Goal: Answer question/provide support: Share knowledge or assist other users

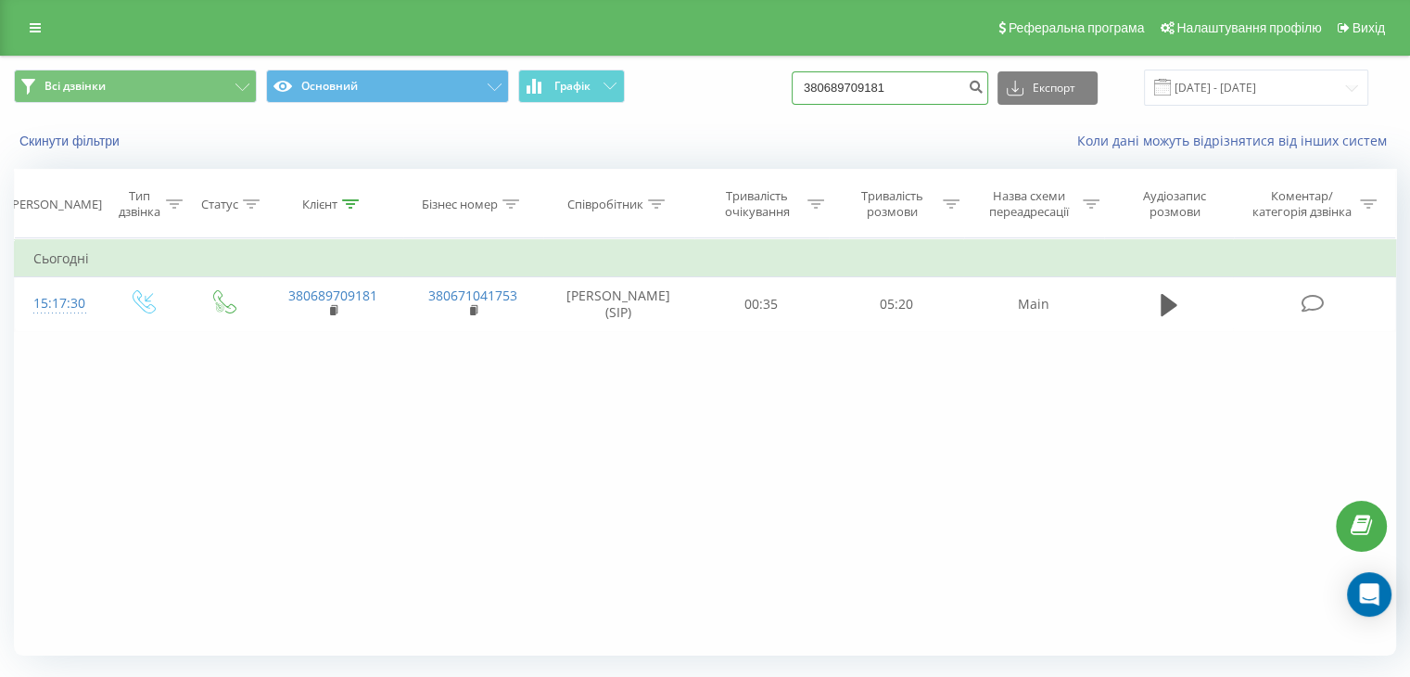
drag, startPoint x: 949, startPoint y: 85, endPoint x: 757, endPoint y: 93, distance: 193.0
click at [757, 93] on div "Всі дзвінки Основний Графік 380689709181 Експорт .csv .xls .xlsx 23.06.2025 - 2…" at bounding box center [705, 88] width 1382 height 36
paste input "962153648"
type input "380962153648"
click at [984, 90] on icon "submit" at bounding box center [976, 84] width 16 height 11
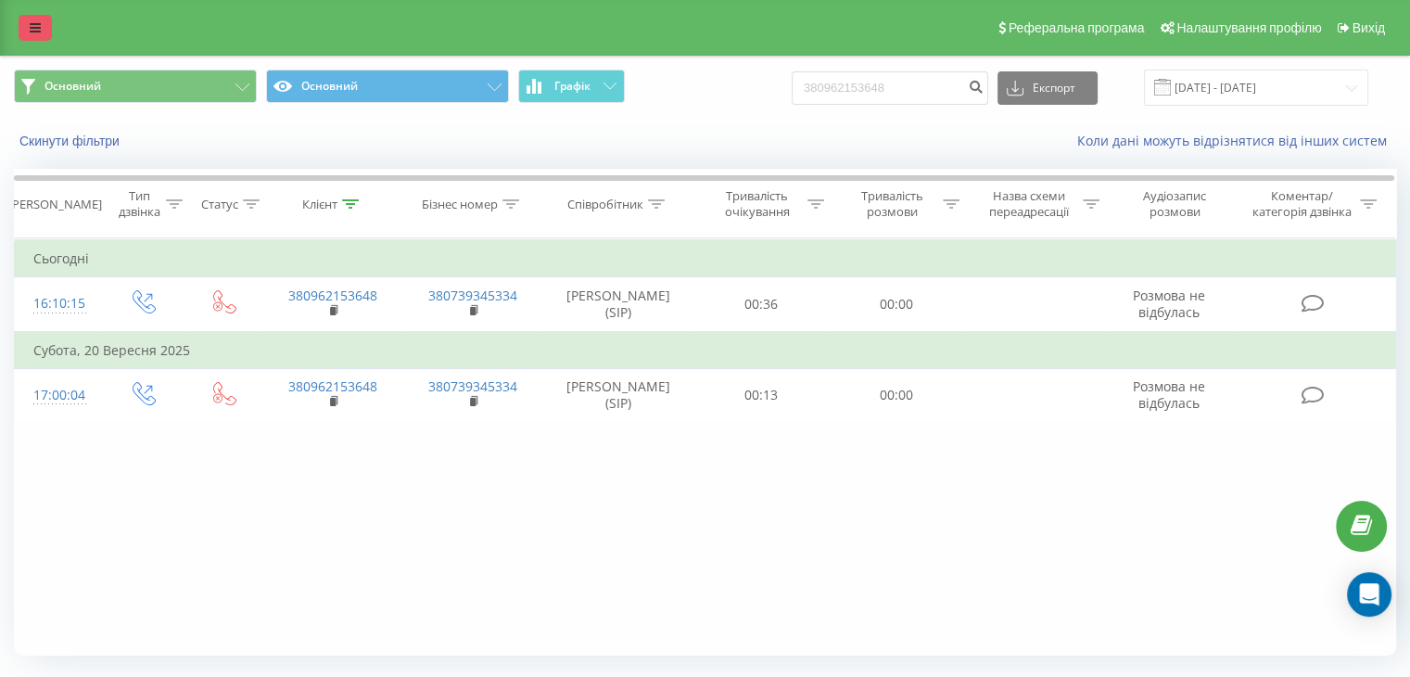
click at [42, 29] on link at bounding box center [35, 28] width 33 height 26
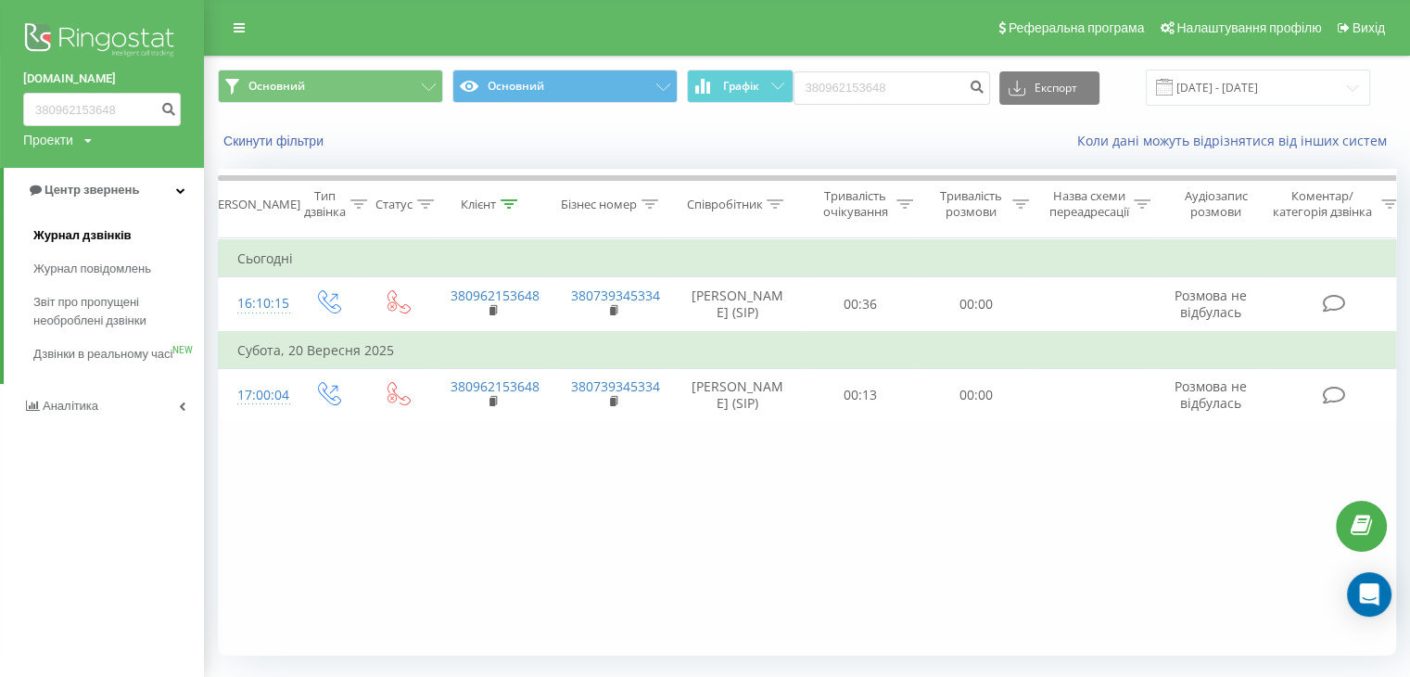
click at [113, 238] on span "Журнал дзвінків" at bounding box center [82, 235] width 98 height 19
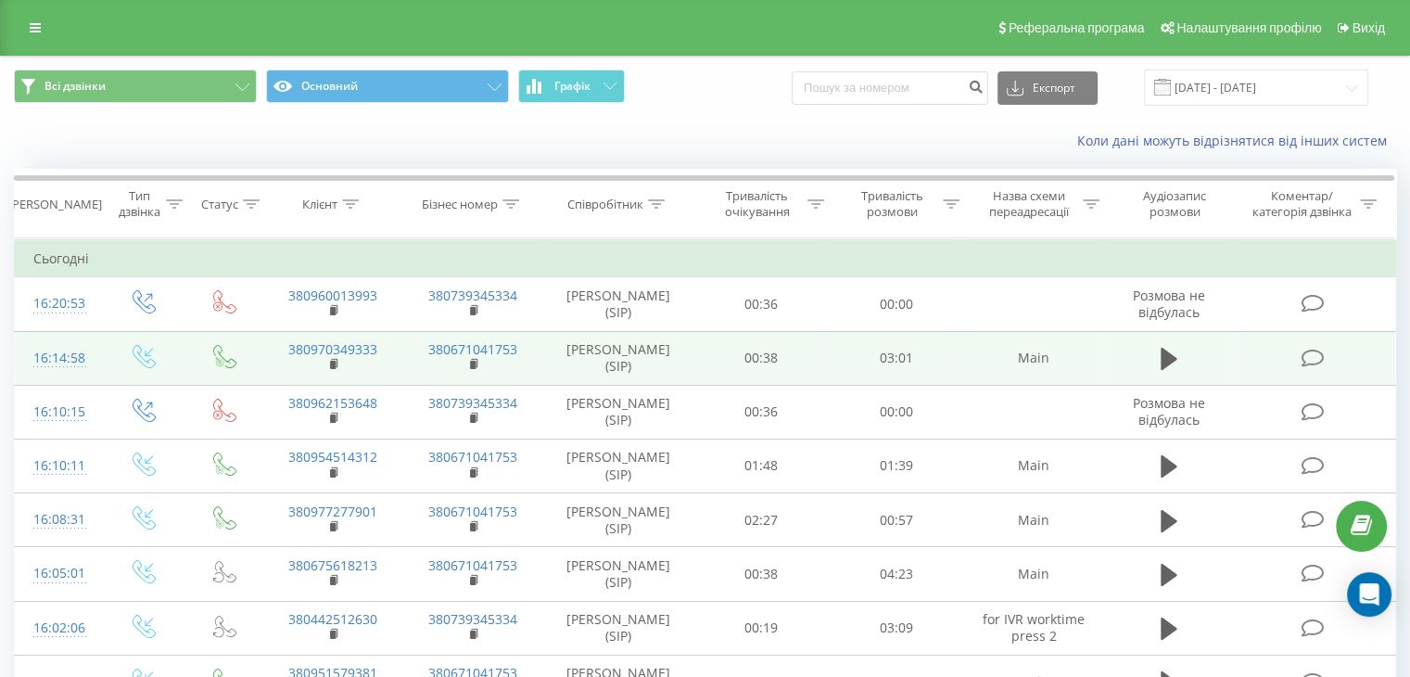
drag, startPoint x: 1309, startPoint y: 357, endPoint x: 1309, endPoint y: 346, distance: 11.1
click at [1309, 355] on icon at bounding box center [1312, 358] width 23 height 19
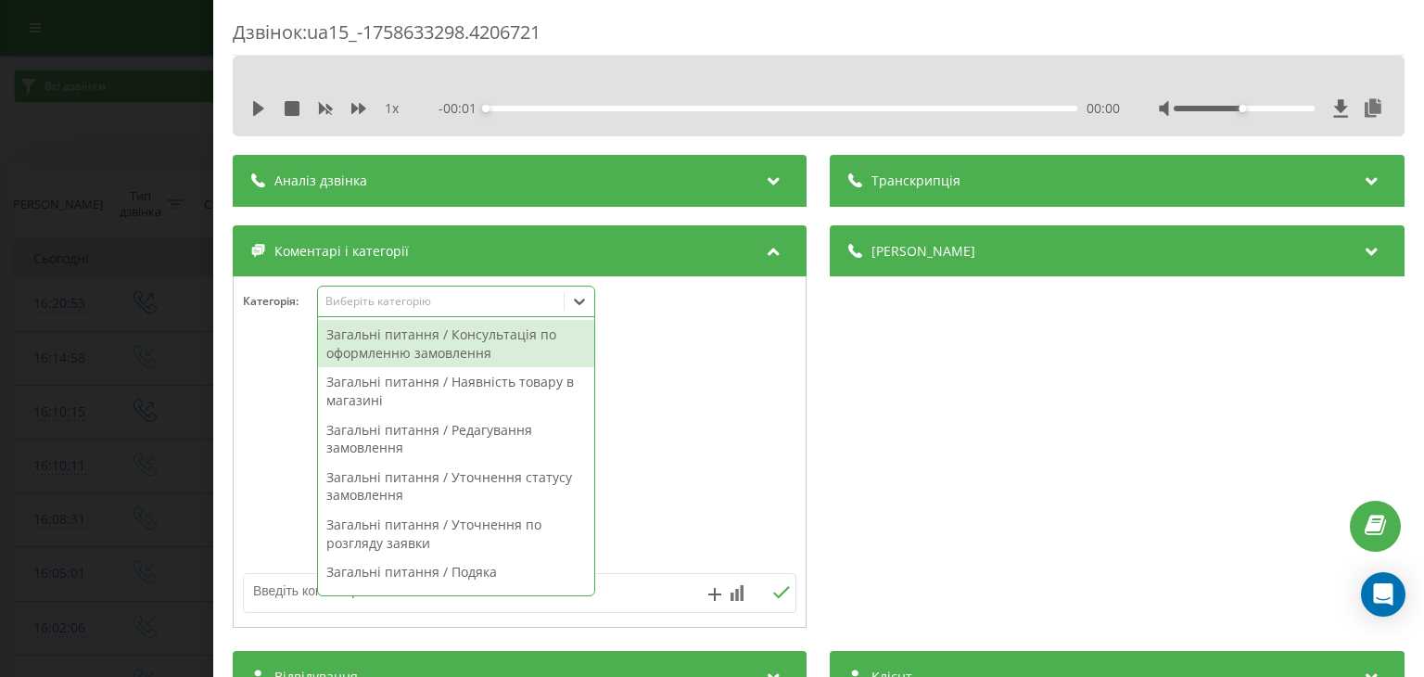
click at [412, 290] on div "Виберіть категорію" at bounding box center [456, 302] width 278 height 32
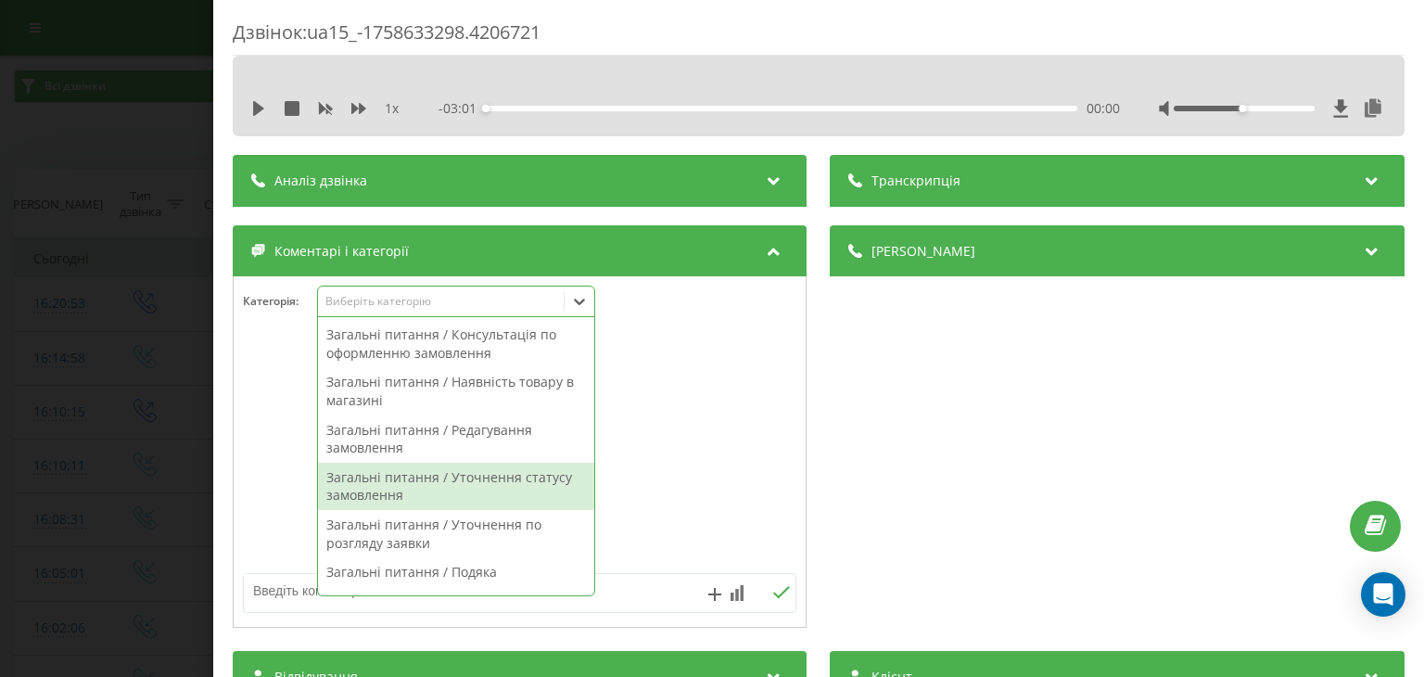
click at [545, 490] on div "Загальні питання / Уточнення статусу замовлення" at bounding box center [456, 486] width 276 height 47
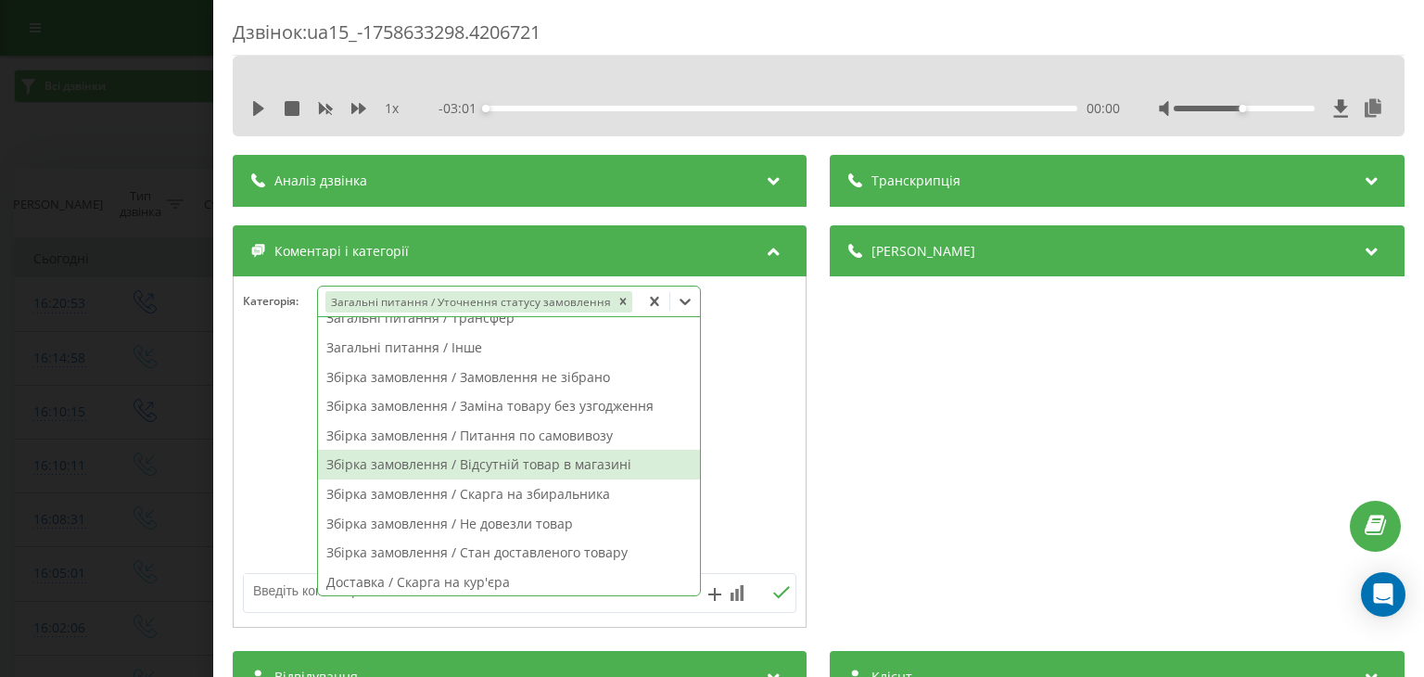
scroll to position [185, 0]
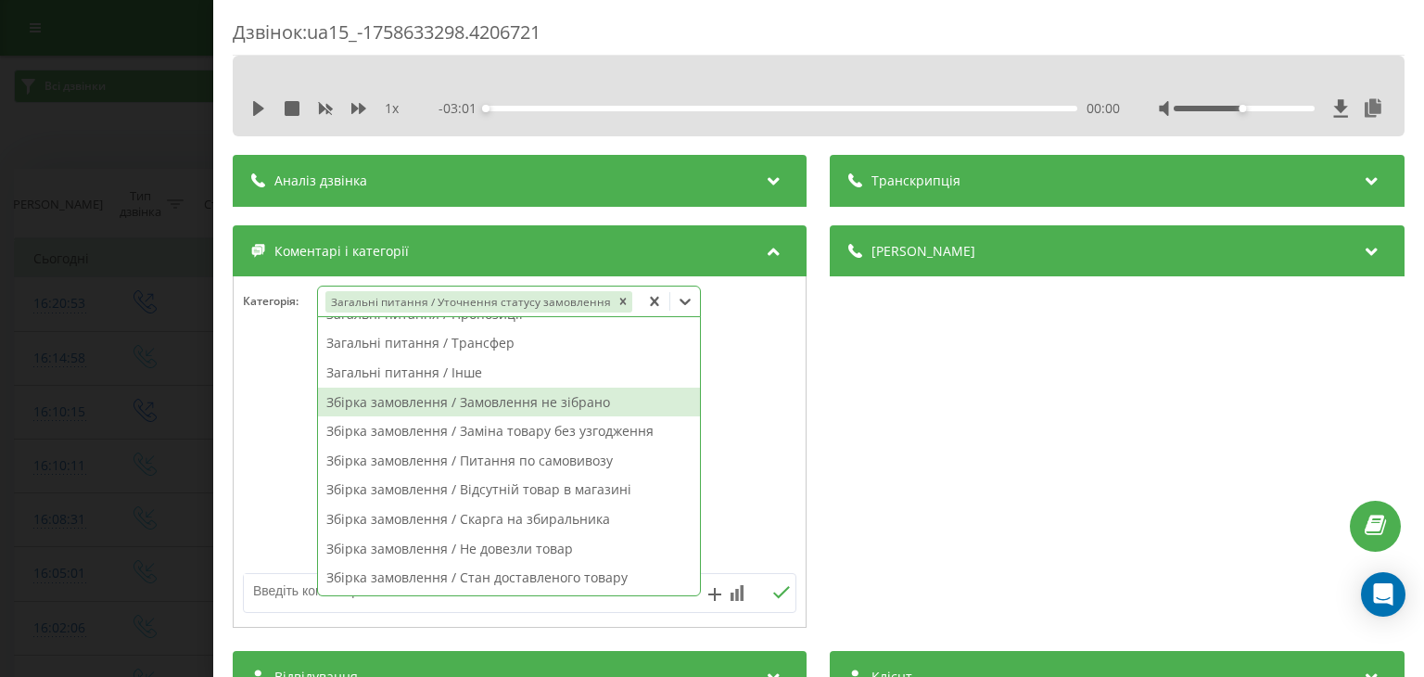
click at [579, 401] on div "Збірка замовлення / Замовлення не зібрано" at bounding box center [509, 403] width 382 height 30
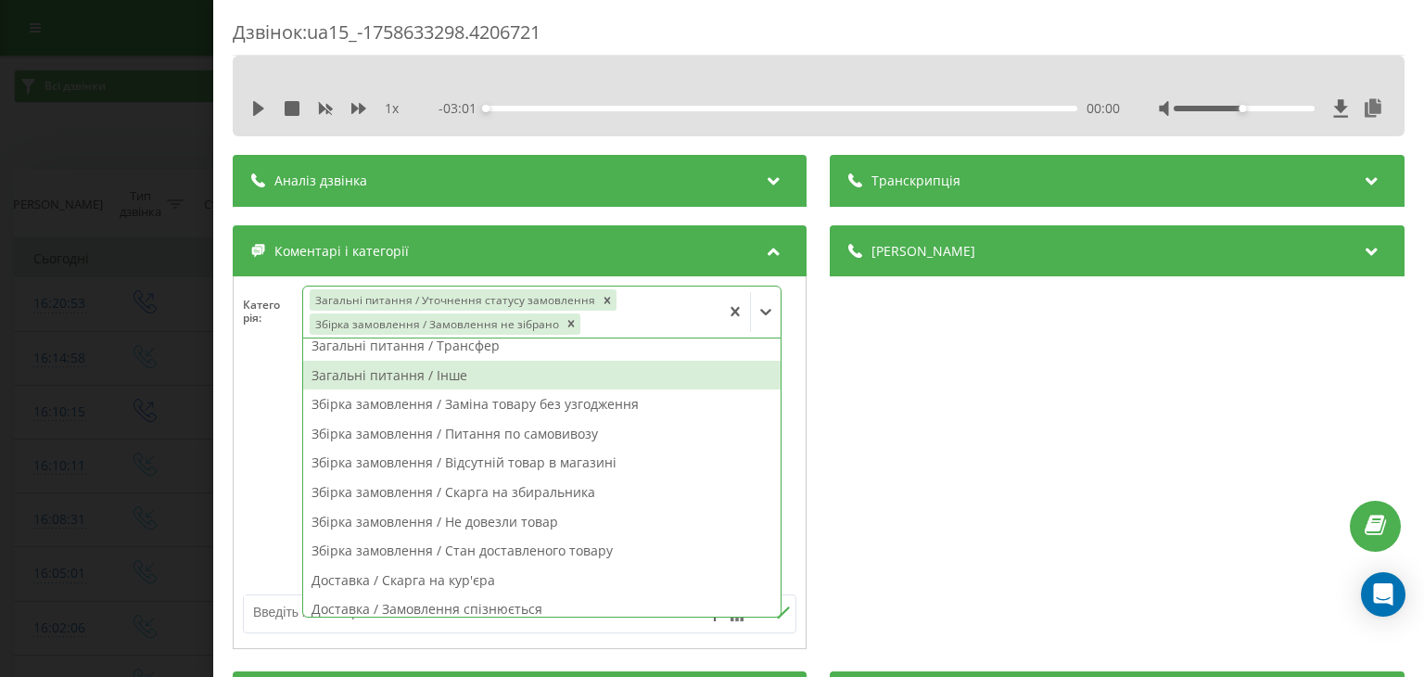
scroll to position [167, 0]
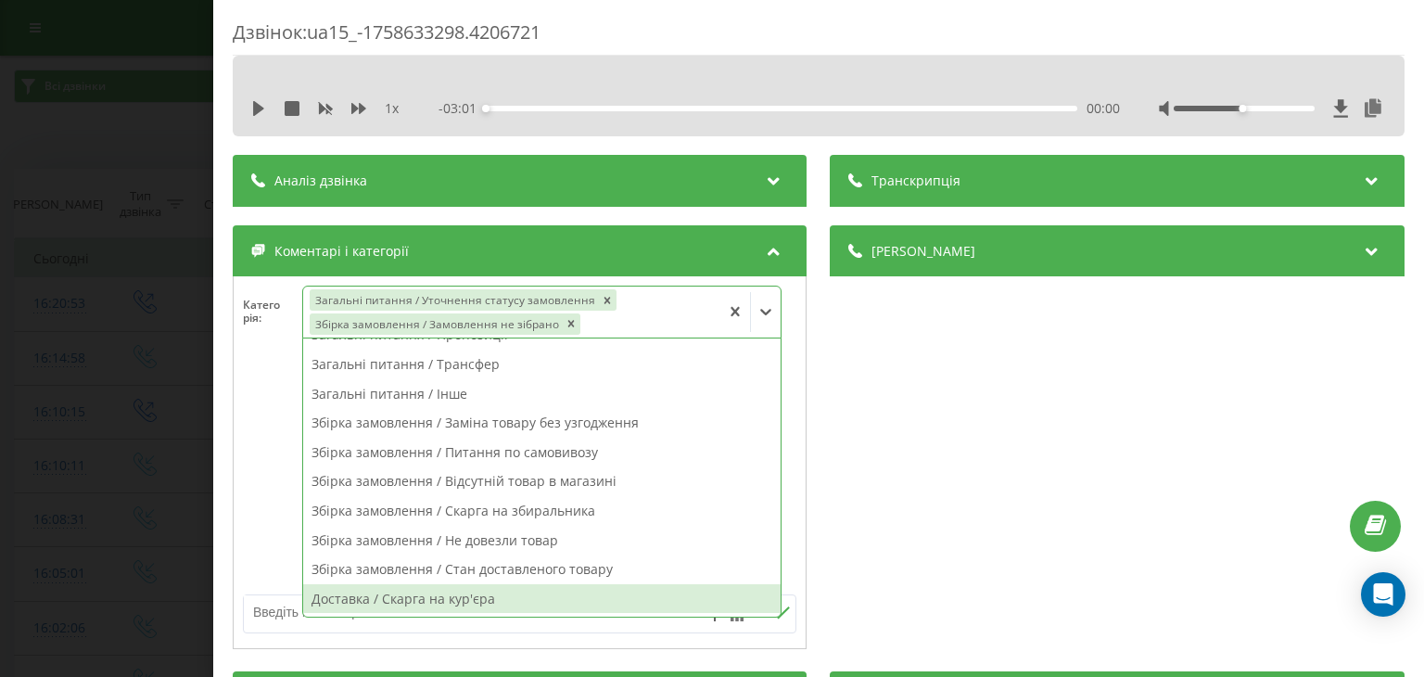
click at [296, 612] on textarea at bounding box center [464, 611] width 441 height 33
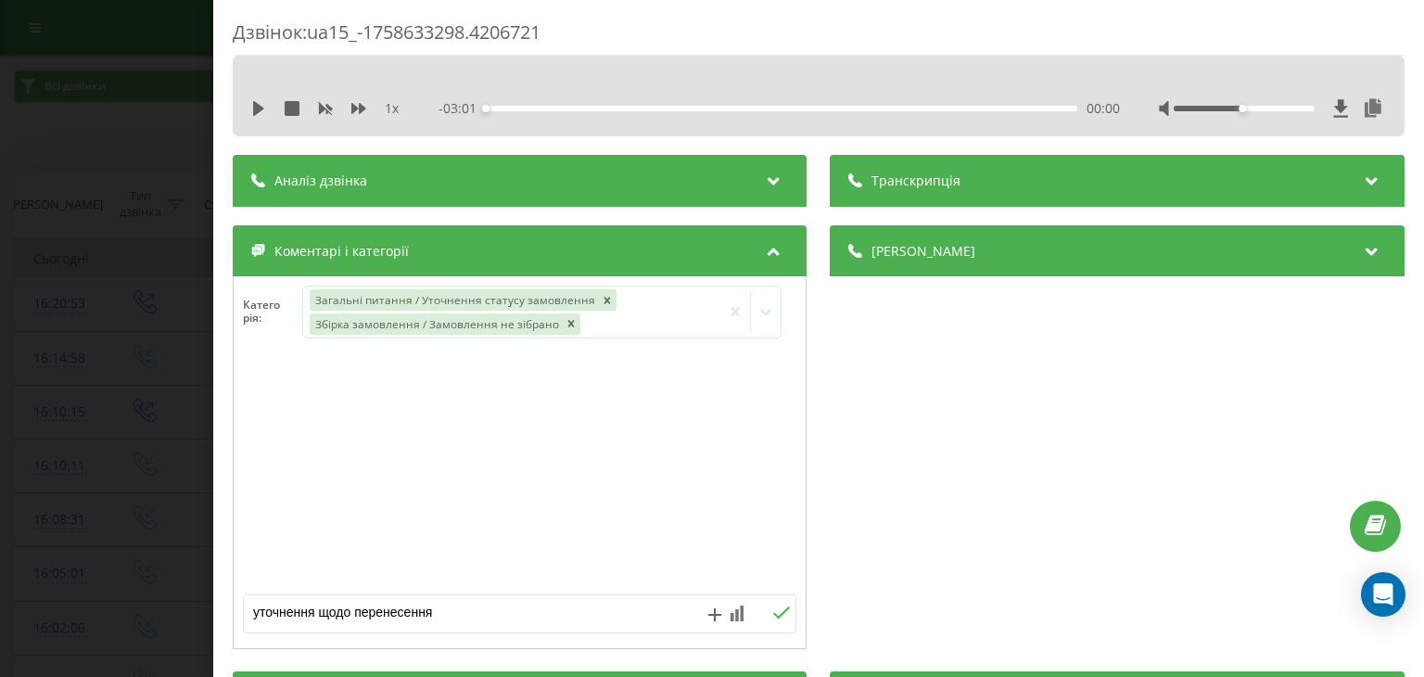
type textarea "уточнення щодо перенесення"
click at [785, 618] on button at bounding box center [782, 613] width 29 height 16
click at [149, 335] on div "Дзвінок : ua15_-1758633298.4206721 1 x - 03:01 00:00 00:00 Транскрипція Для AI-…" at bounding box center [712, 338] width 1424 height 677
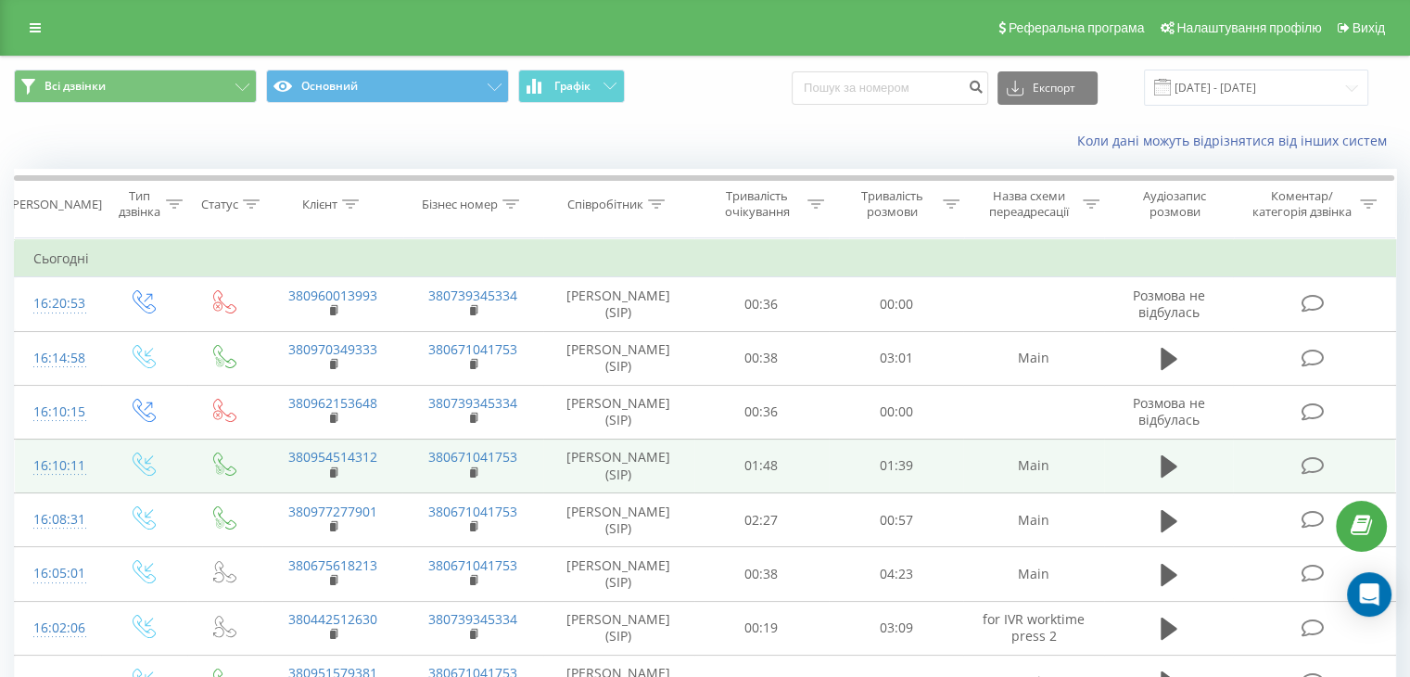
click at [1312, 459] on icon at bounding box center [1312, 465] width 23 height 19
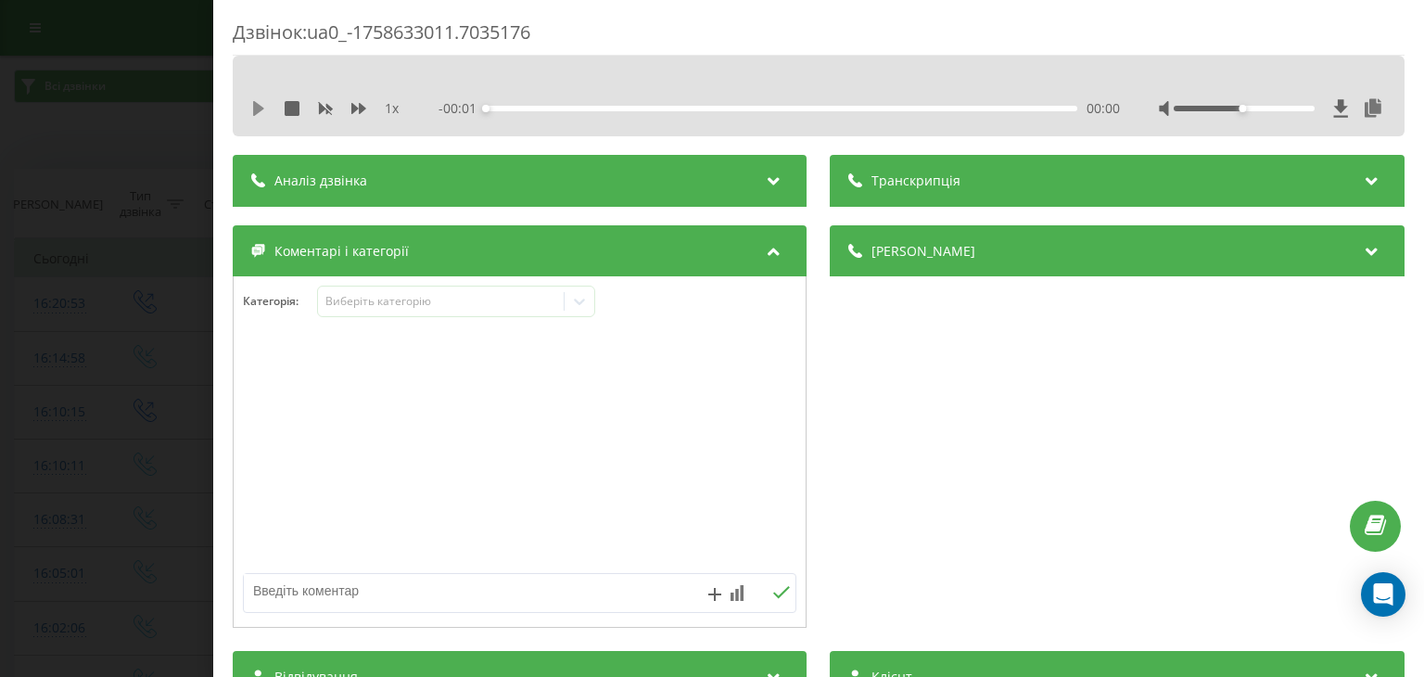
click at [261, 108] on icon at bounding box center [258, 108] width 11 height 15
click at [290, 107] on icon at bounding box center [292, 108] width 15 height 15
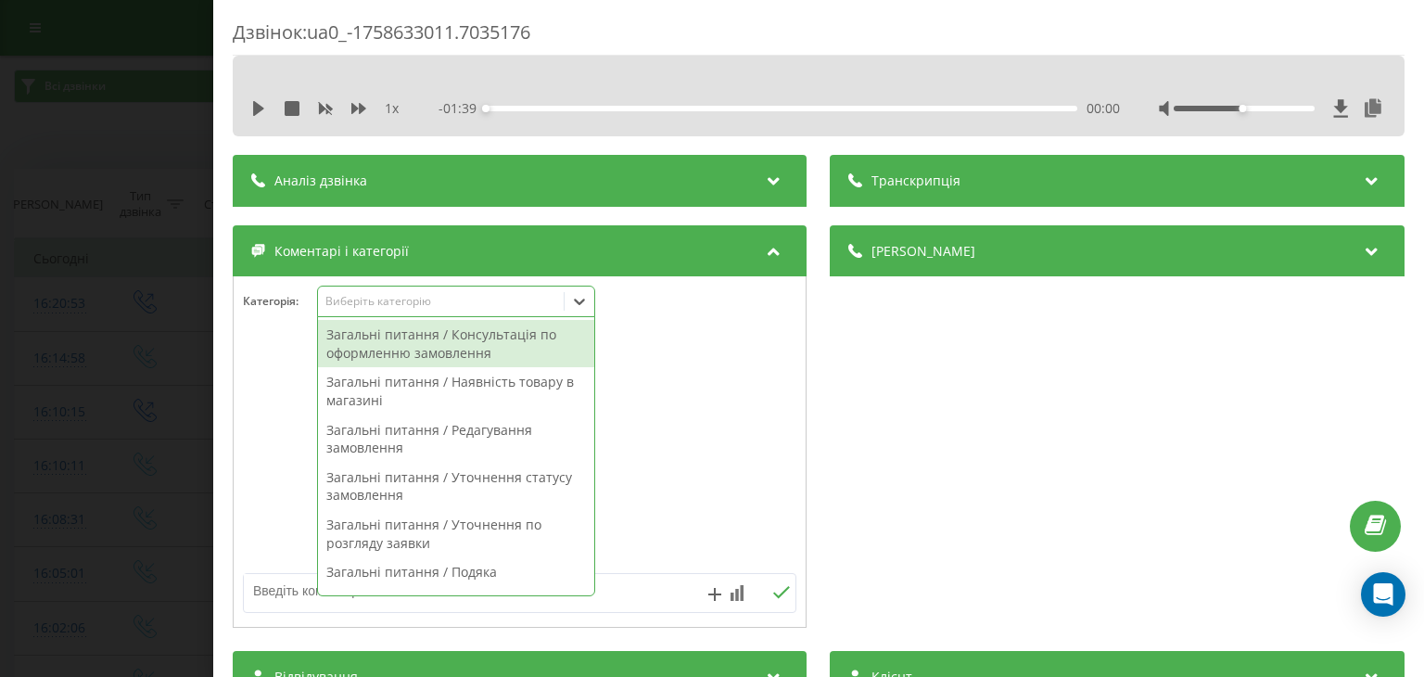
click at [354, 293] on div "Виберіть категорію" at bounding box center [441, 302] width 246 height 18
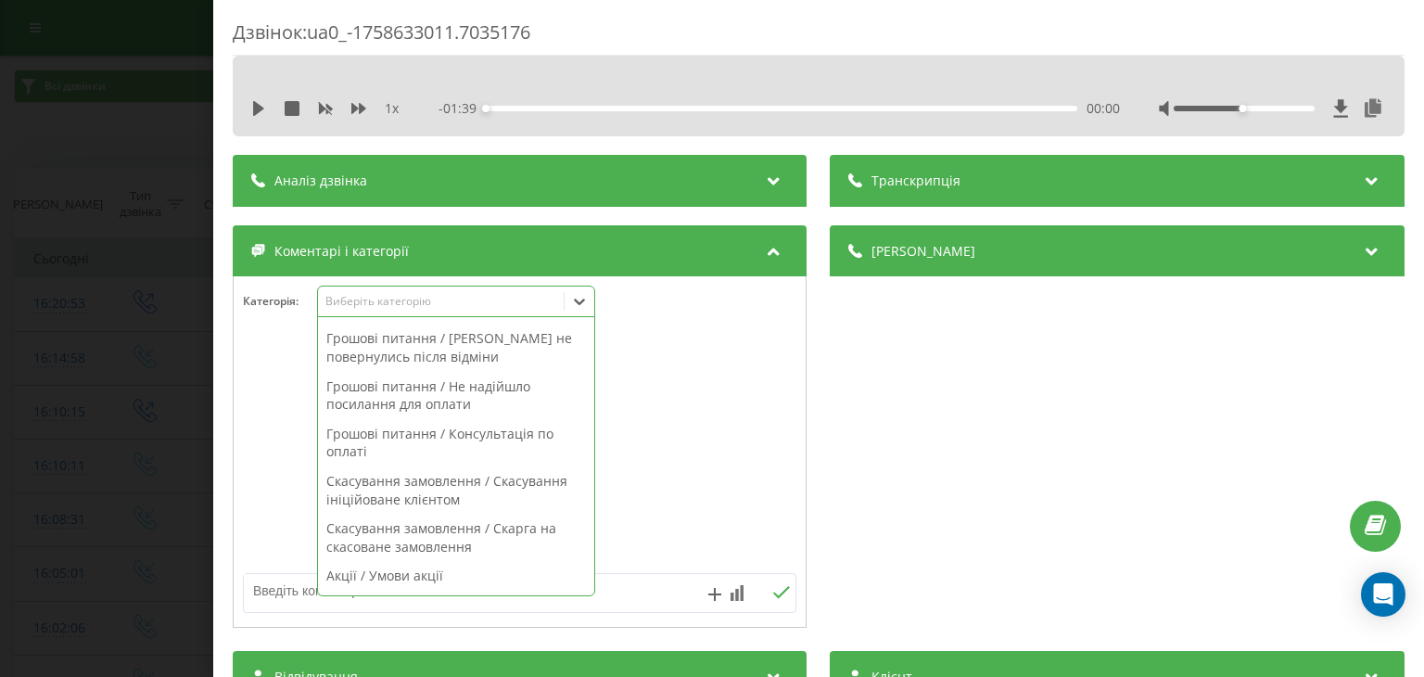
scroll to position [708, 0]
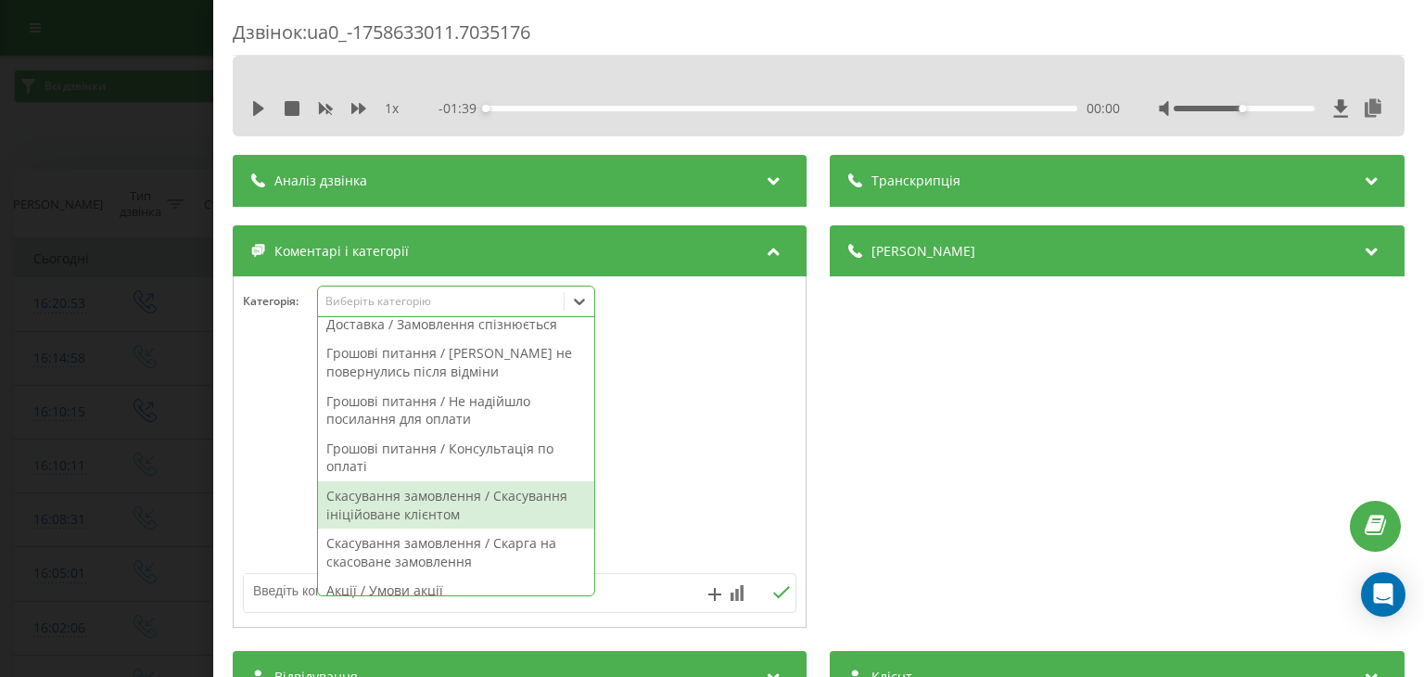
click at [483, 498] on div "Скасування замовлення / Скасування ініційоване клієнтом" at bounding box center [456, 504] width 276 height 47
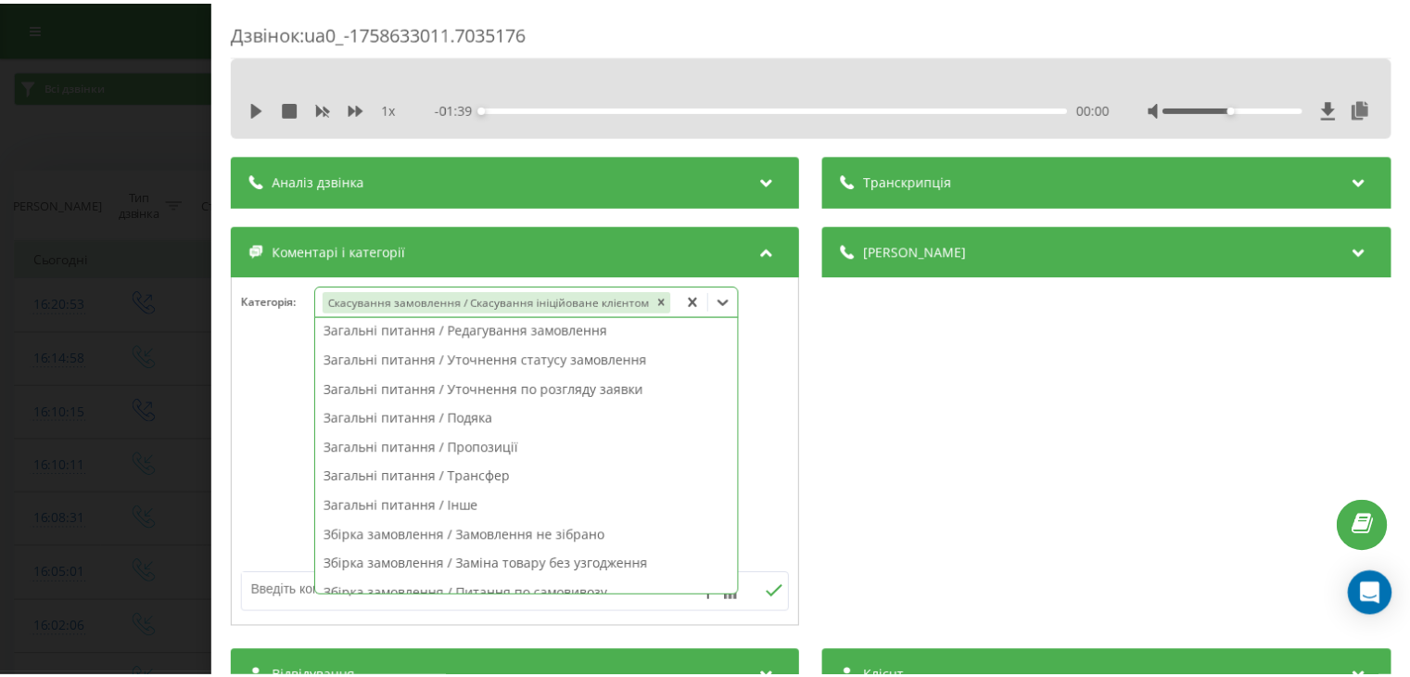
scroll to position [0, 0]
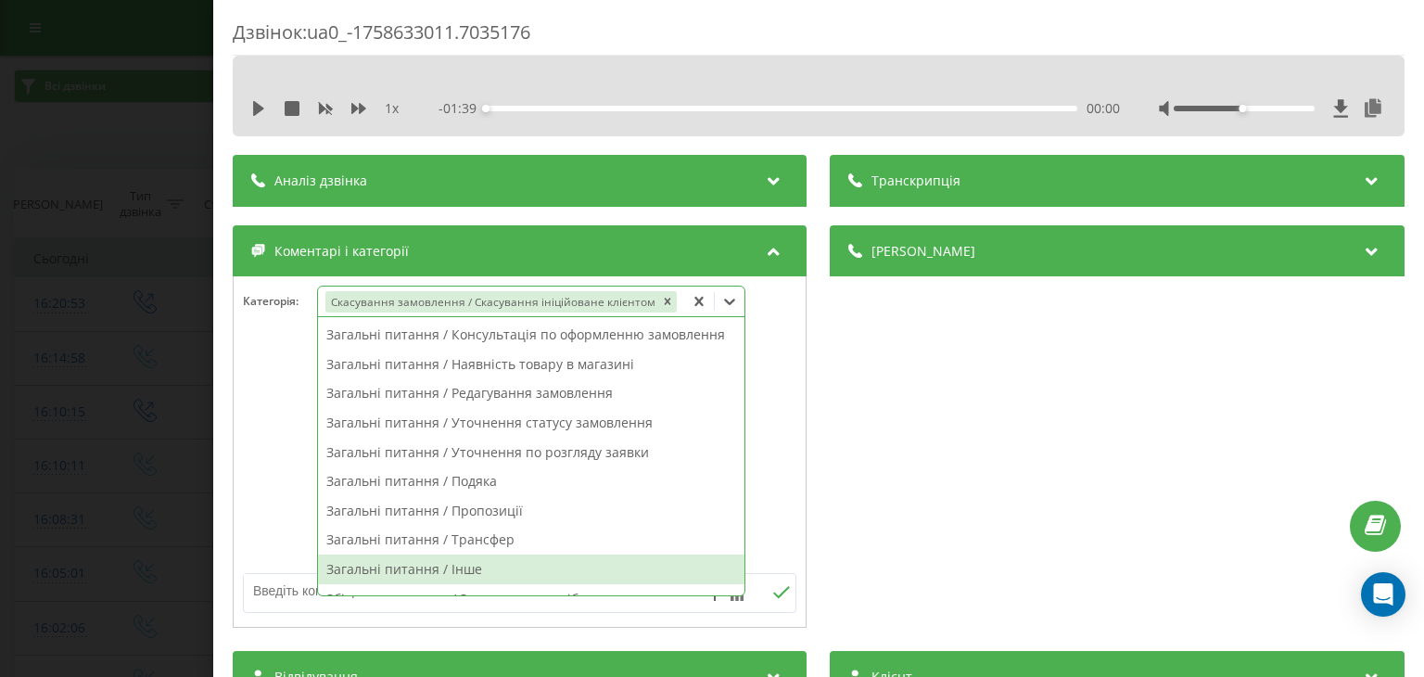
click at [290, 602] on textarea at bounding box center [464, 590] width 441 height 33
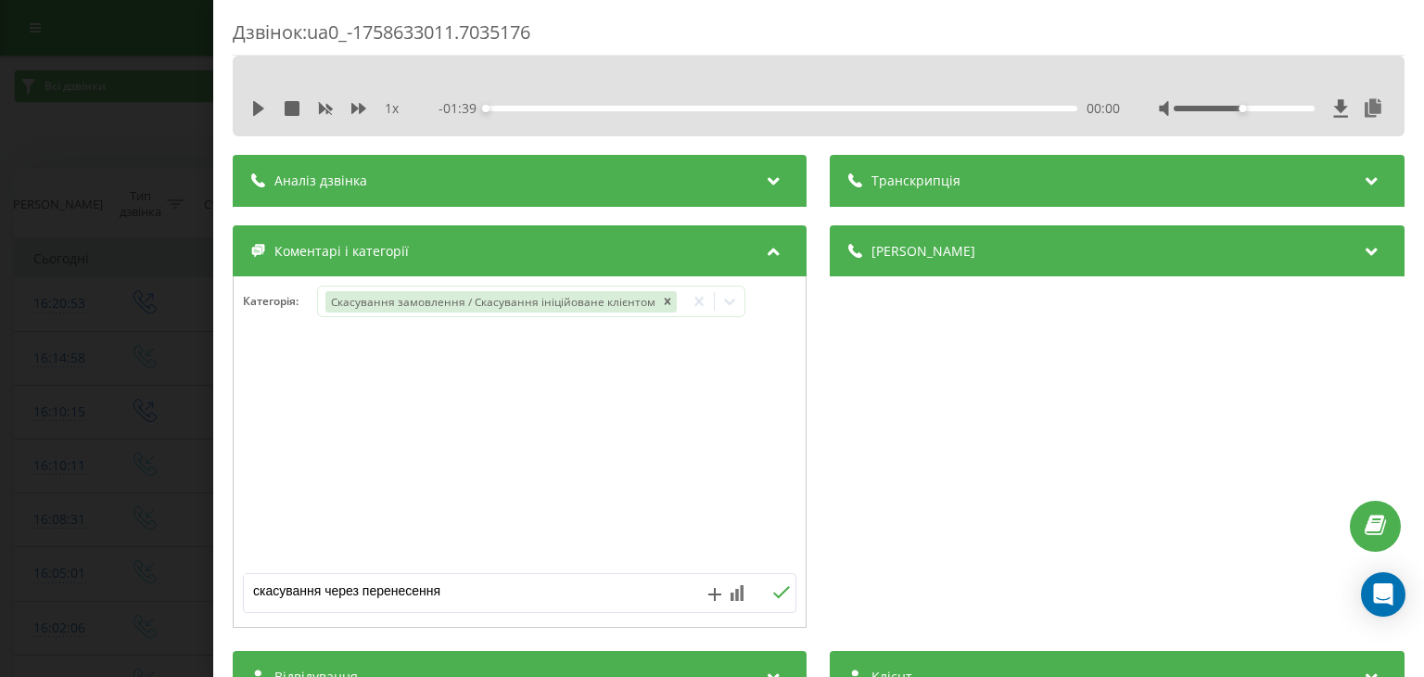
type textarea "скасування через перенесення"
click at [774, 587] on icon at bounding box center [782, 592] width 18 height 13
click at [172, 401] on div "Дзвінок : ua0_-1758633011.7035176 1 x - 01:39 00:00 00:00 Транскрипція Для AI-а…" at bounding box center [712, 338] width 1424 height 677
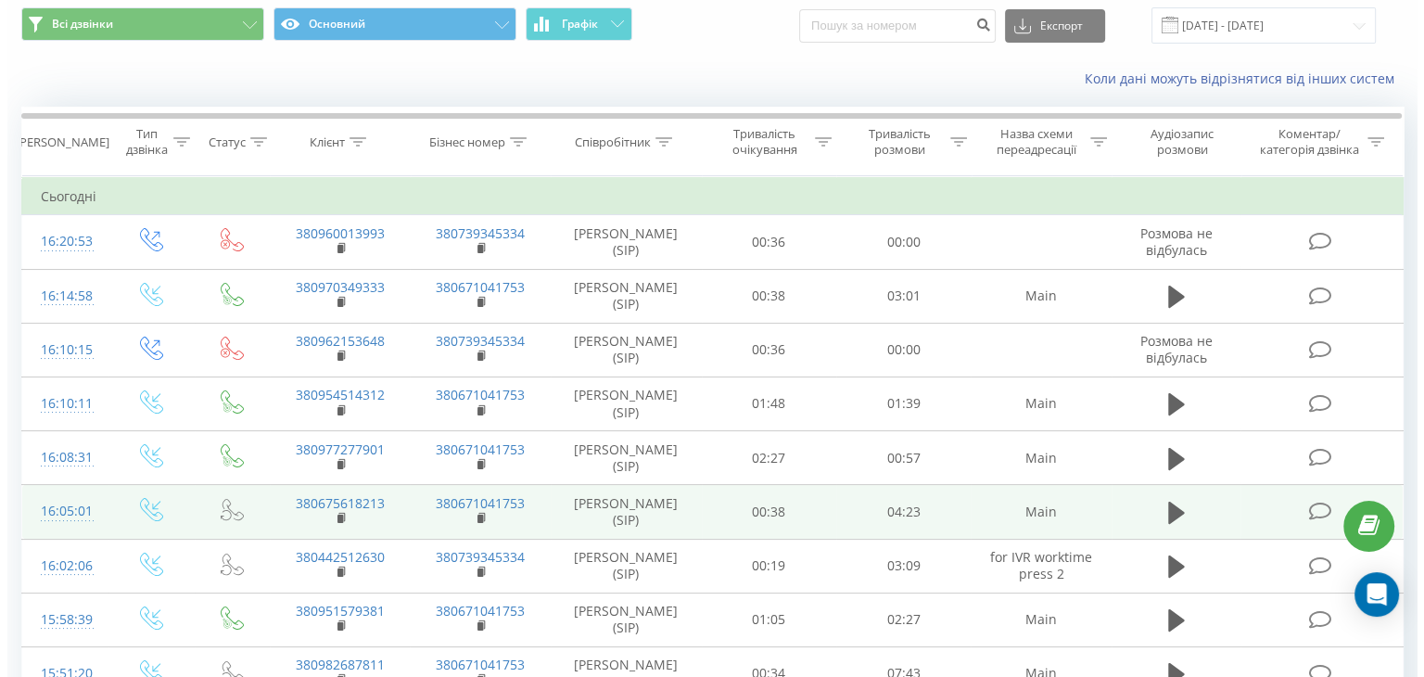
scroll to position [93, 0]
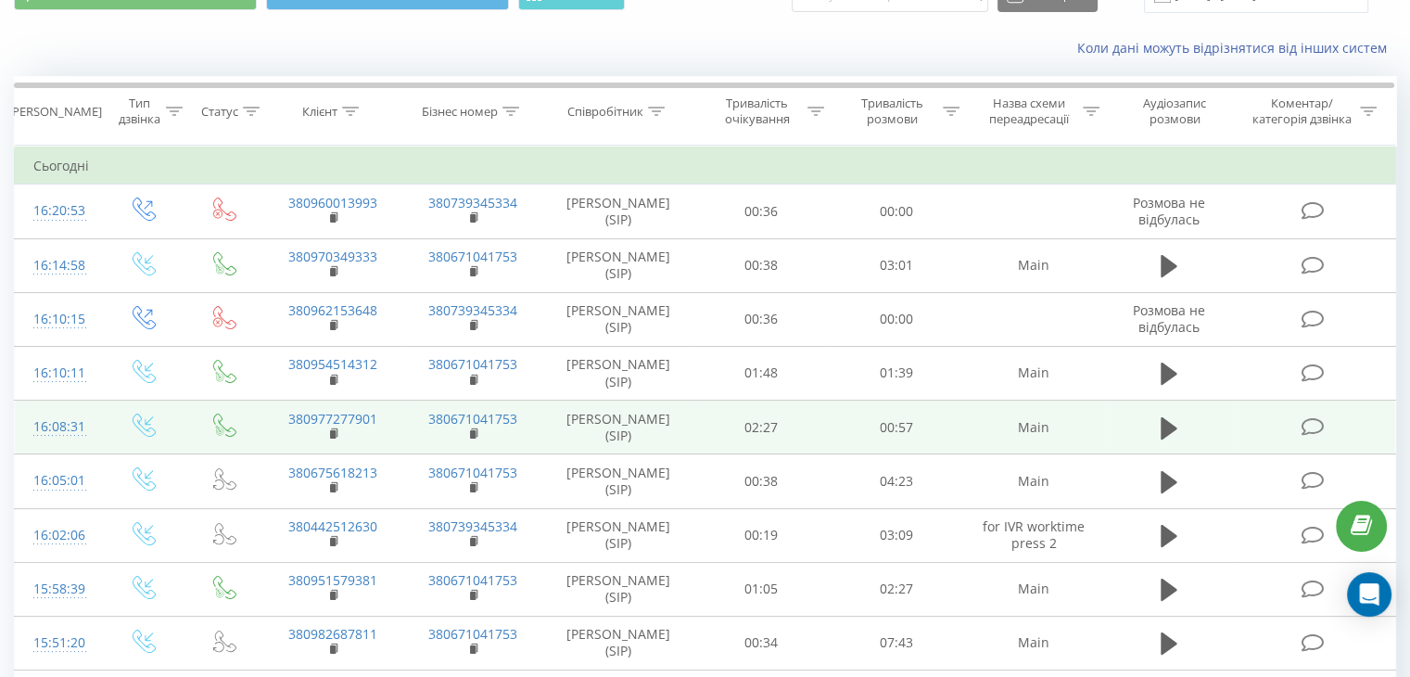
click at [1309, 429] on icon at bounding box center [1312, 426] width 23 height 19
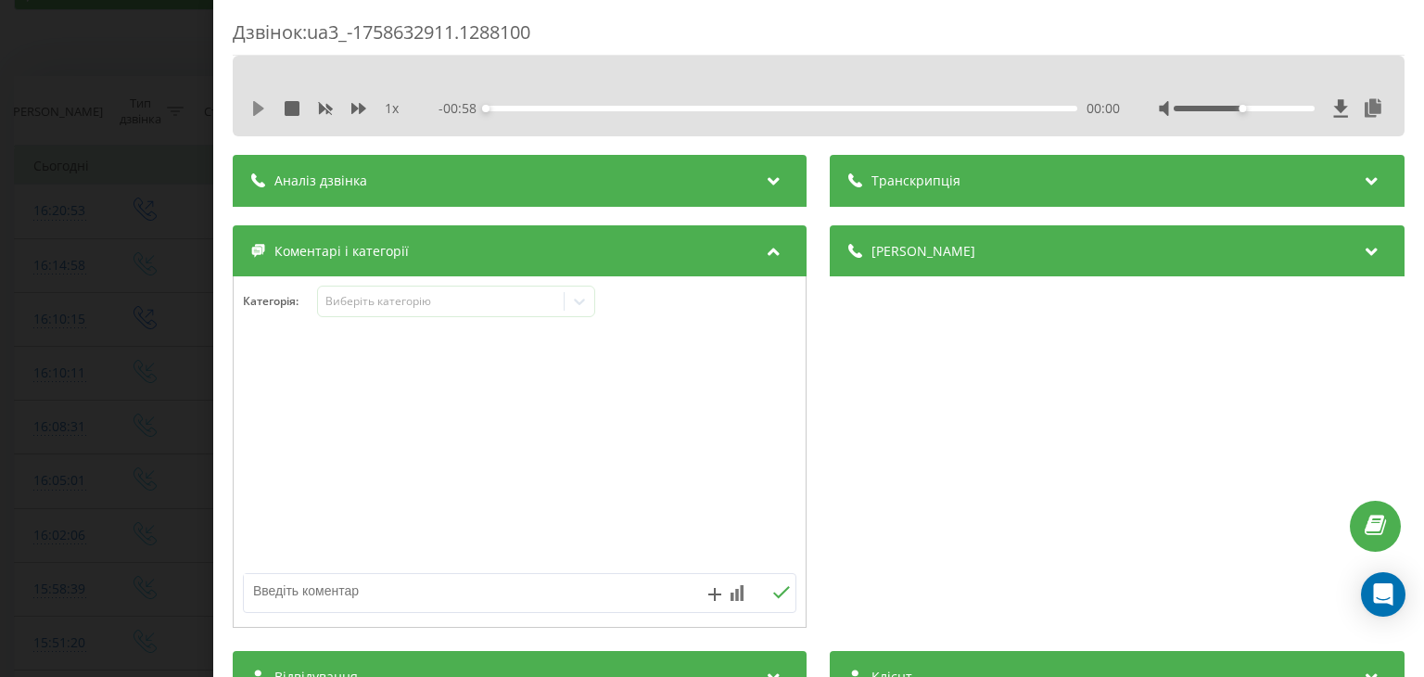
click at [254, 110] on icon at bounding box center [258, 108] width 11 height 15
click at [293, 106] on icon at bounding box center [292, 108] width 15 height 15
click at [388, 298] on div "Виберіть категорію" at bounding box center [441, 301] width 232 height 15
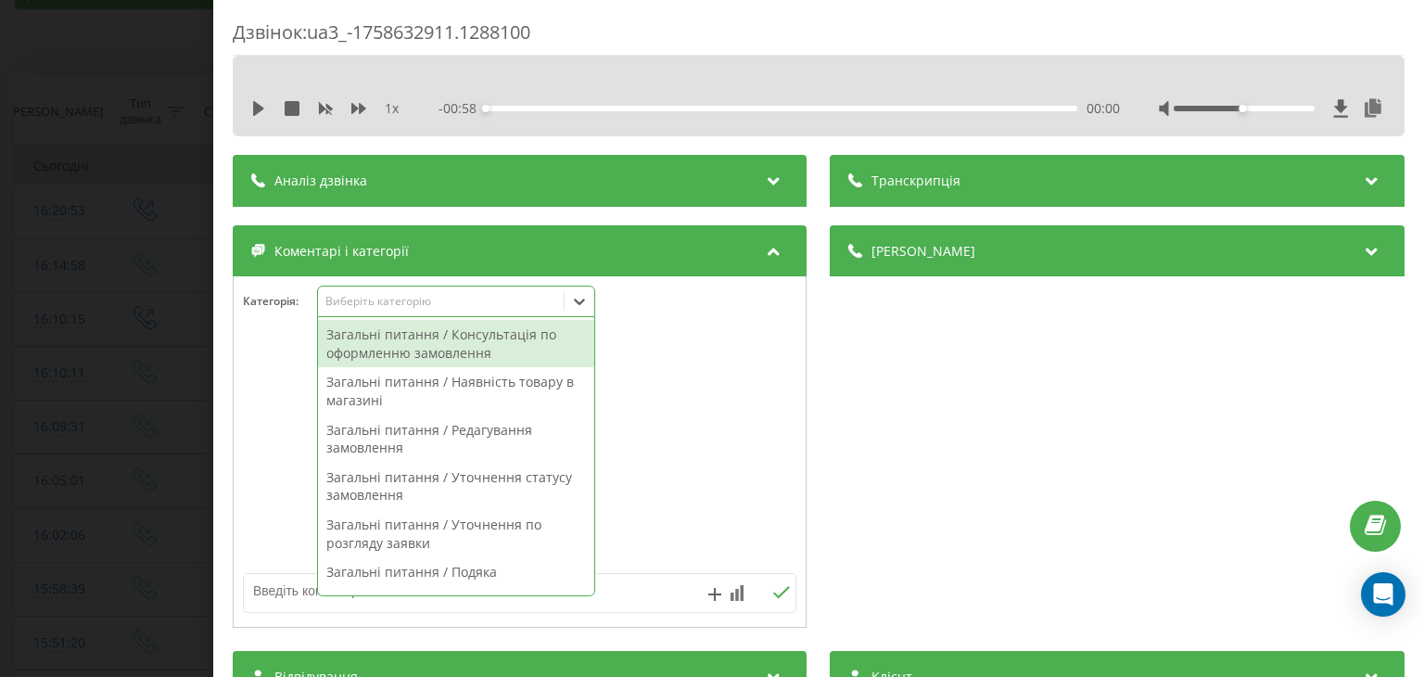
click at [482, 346] on div "Загальні питання / Консультація по оформленню замовлення" at bounding box center [456, 343] width 276 height 47
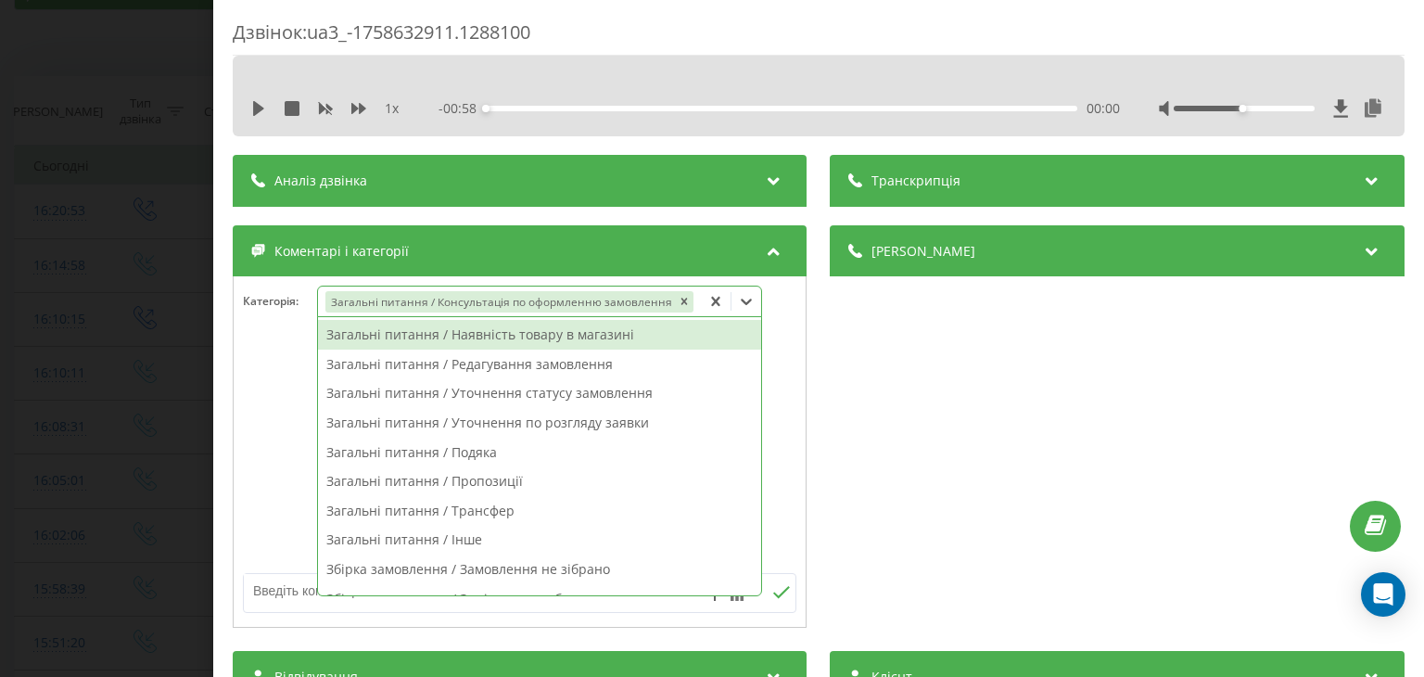
click at [710, 298] on icon at bounding box center [715, 301] width 19 height 19
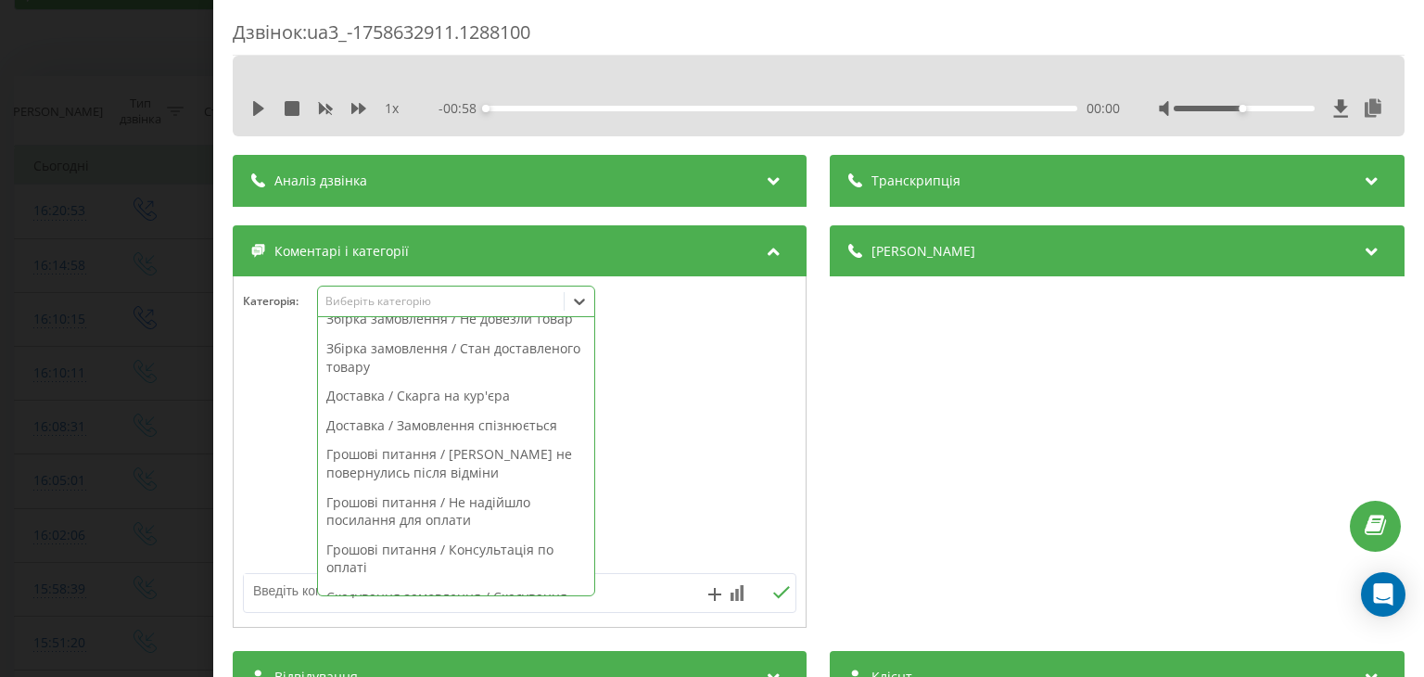
scroll to position [649, 0]
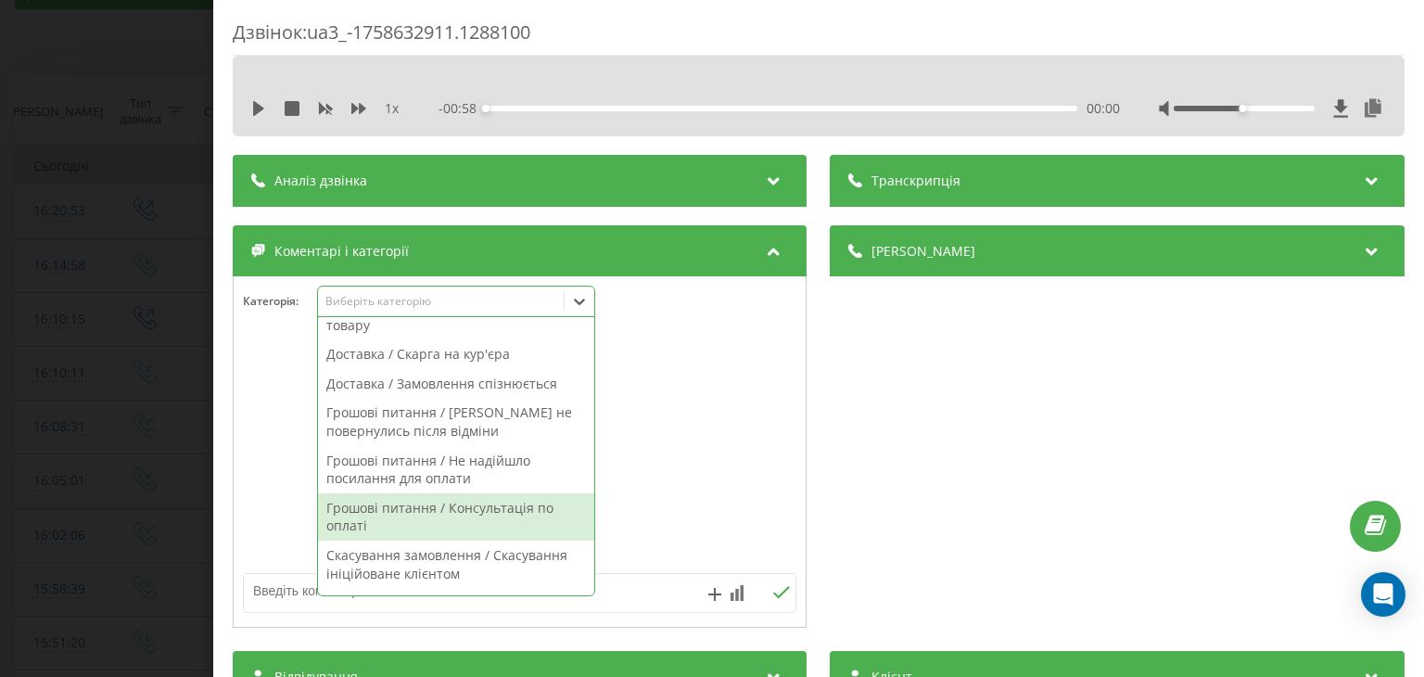
click at [483, 507] on div "Грошові питання / Консультація по оплаті" at bounding box center [456, 516] width 276 height 47
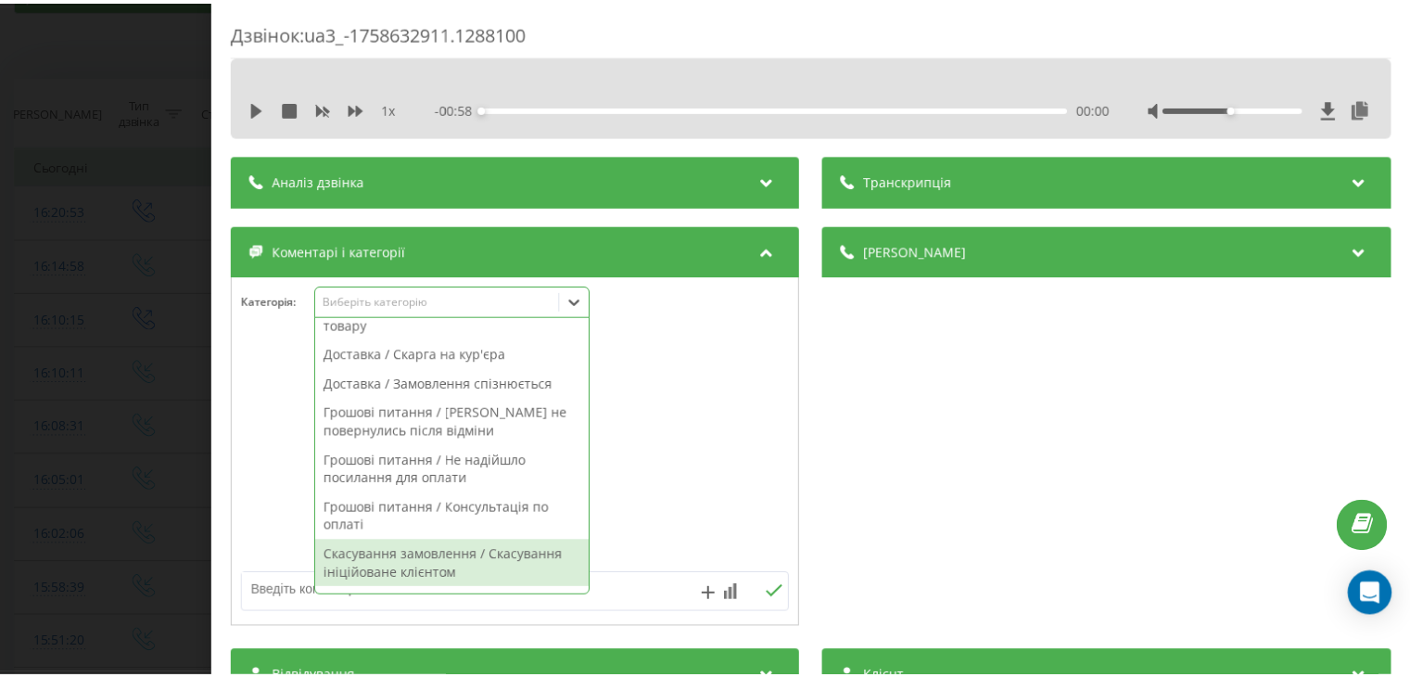
scroll to position [576, 0]
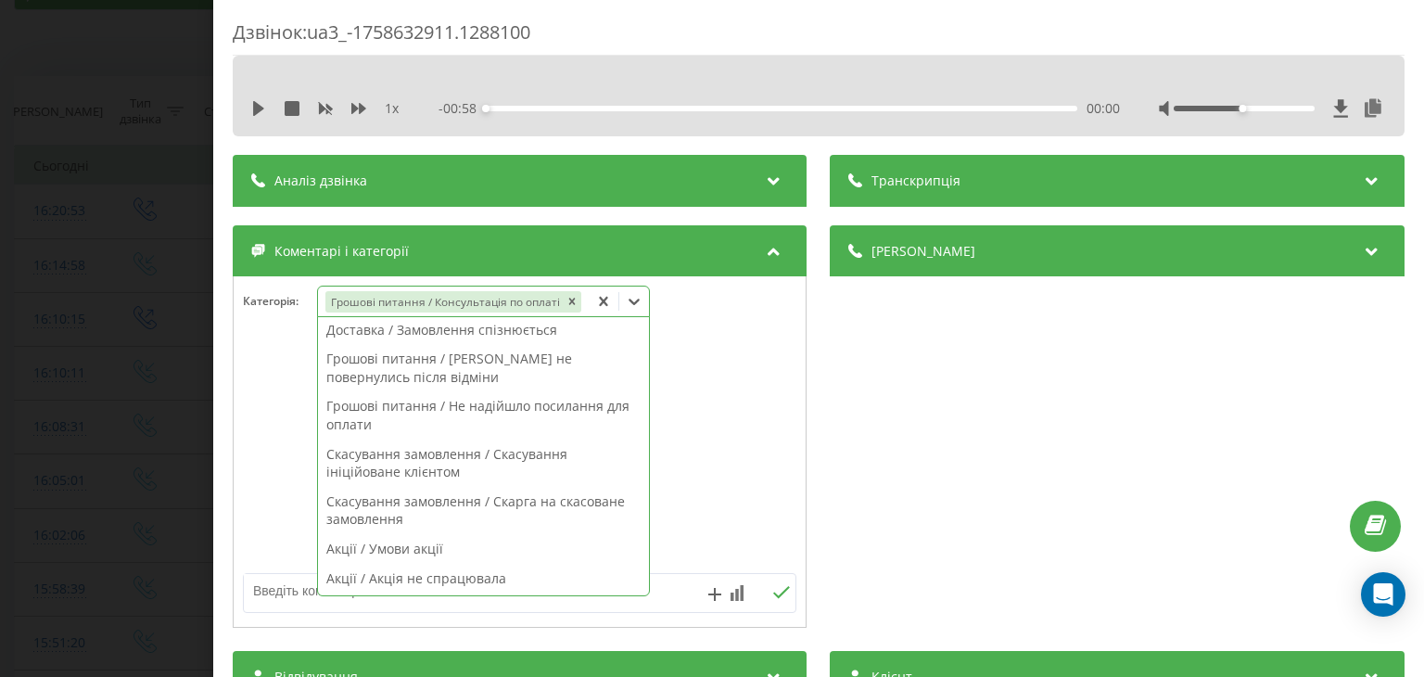
click at [300, 591] on textarea at bounding box center [464, 590] width 441 height 33
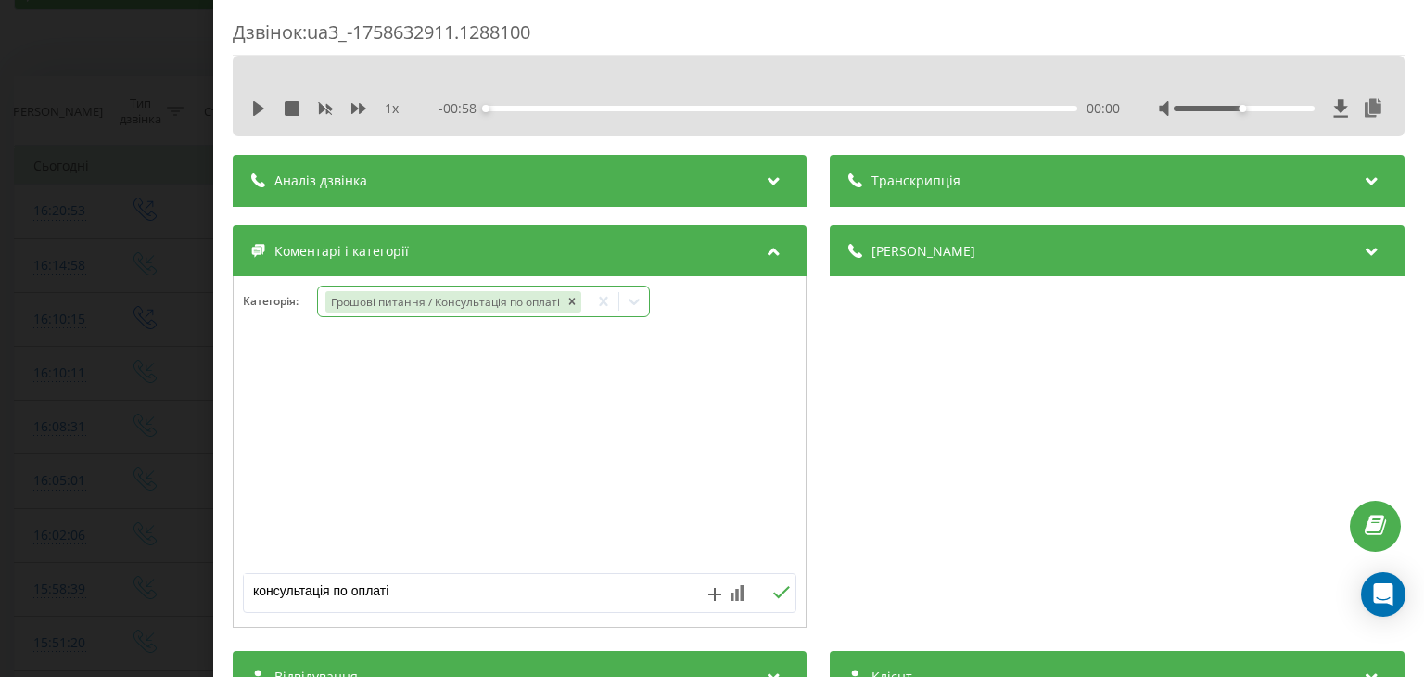
type textarea "консультація по оплаті"
click at [768, 599] on button at bounding box center [782, 593] width 29 height 16
click at [136, 235] on div "Дзвінок : ua3_-1758632911.1288100 1 x - 00:58 00:00 00:00 Транскрипція Для AI-а…" at bounding box center [712, 338] width 1424 height 677
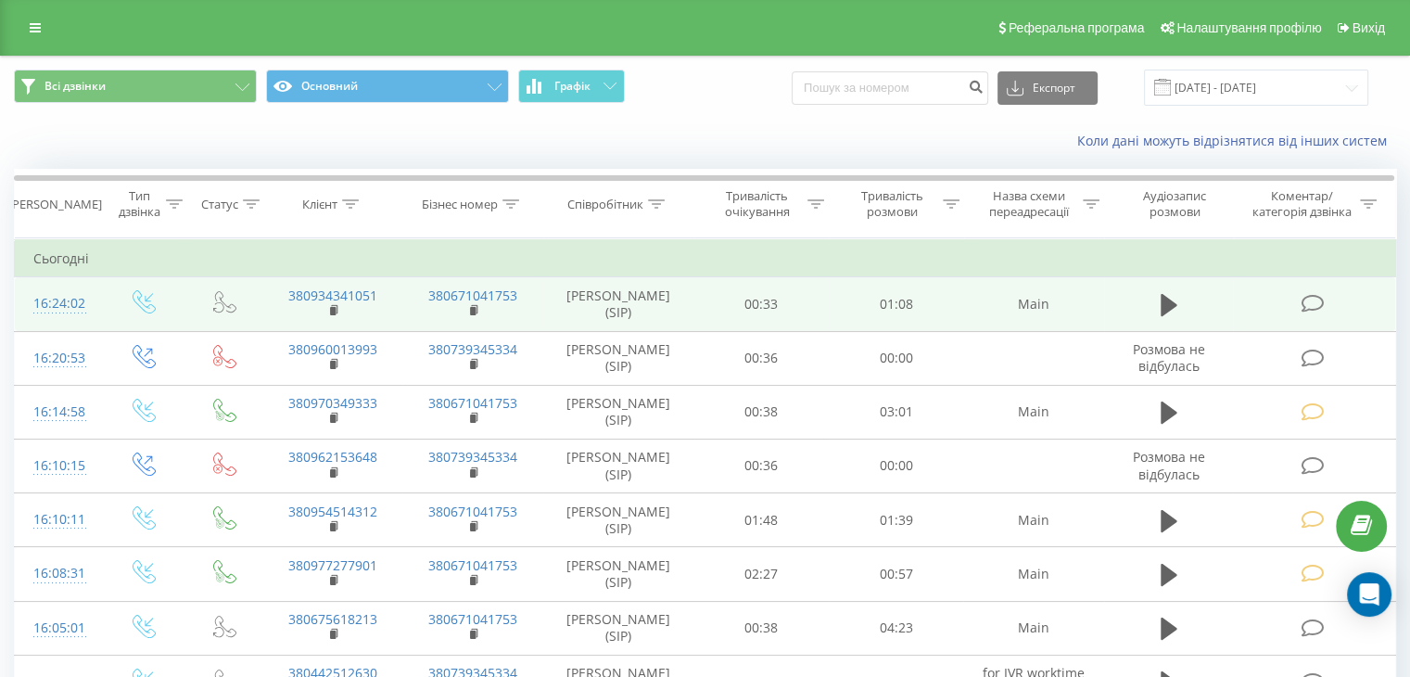
click at [1312, 298] on icon at bounding box center [1312, 303] width 23 height 19
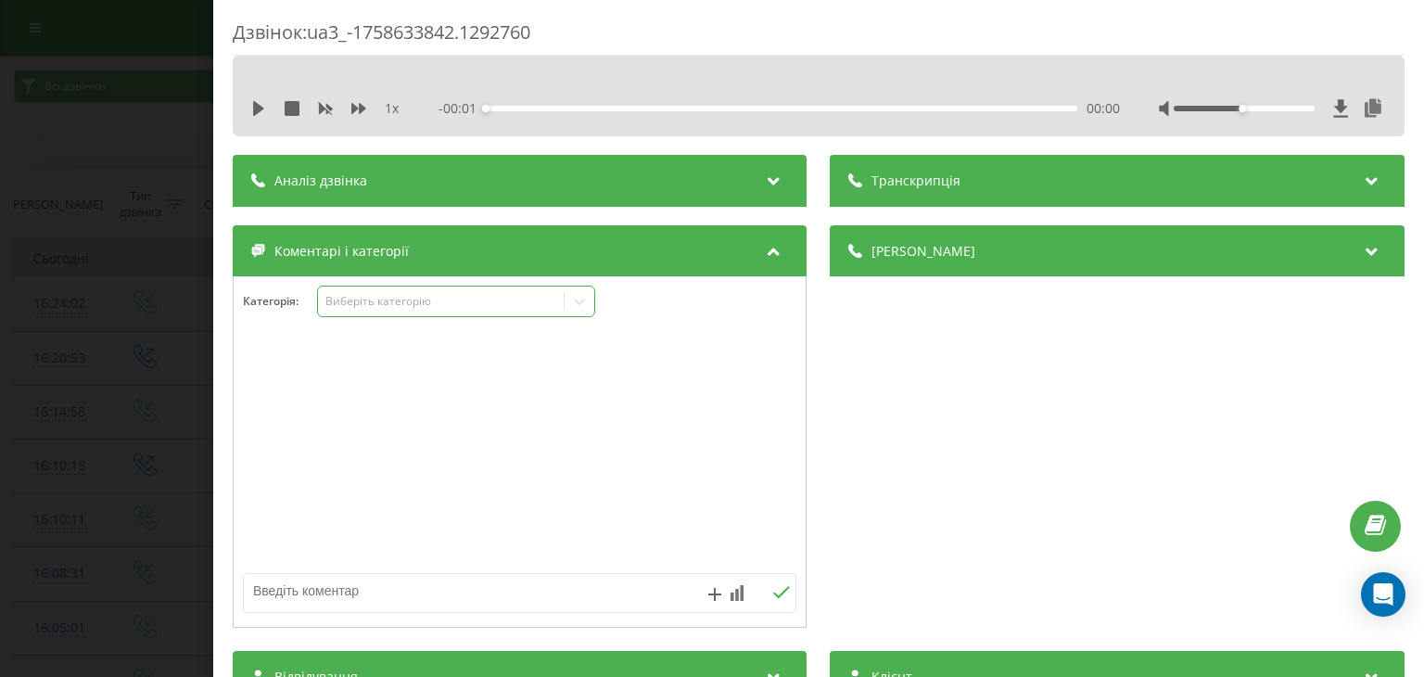
click at [410, 301] on div "Виберіть категорію" at bounding box center [441, 301] width 232 height 15
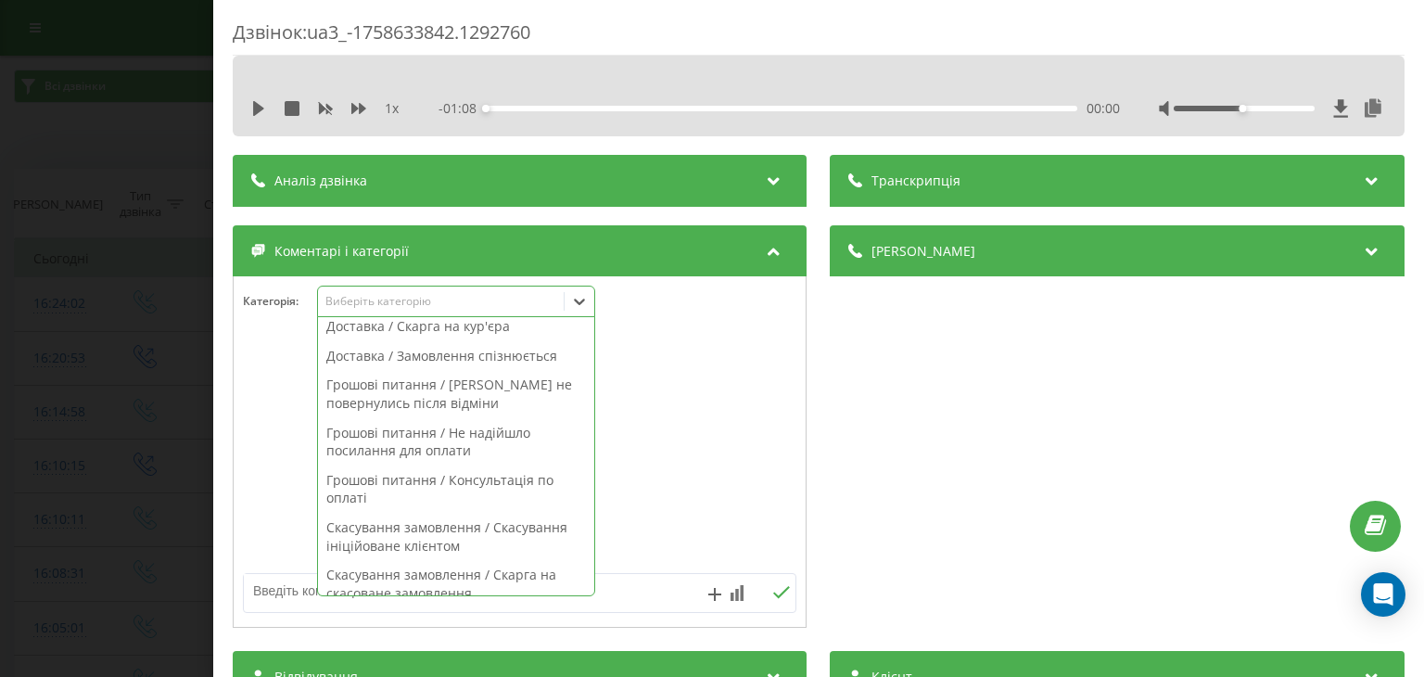
scroll to position [719, 0]
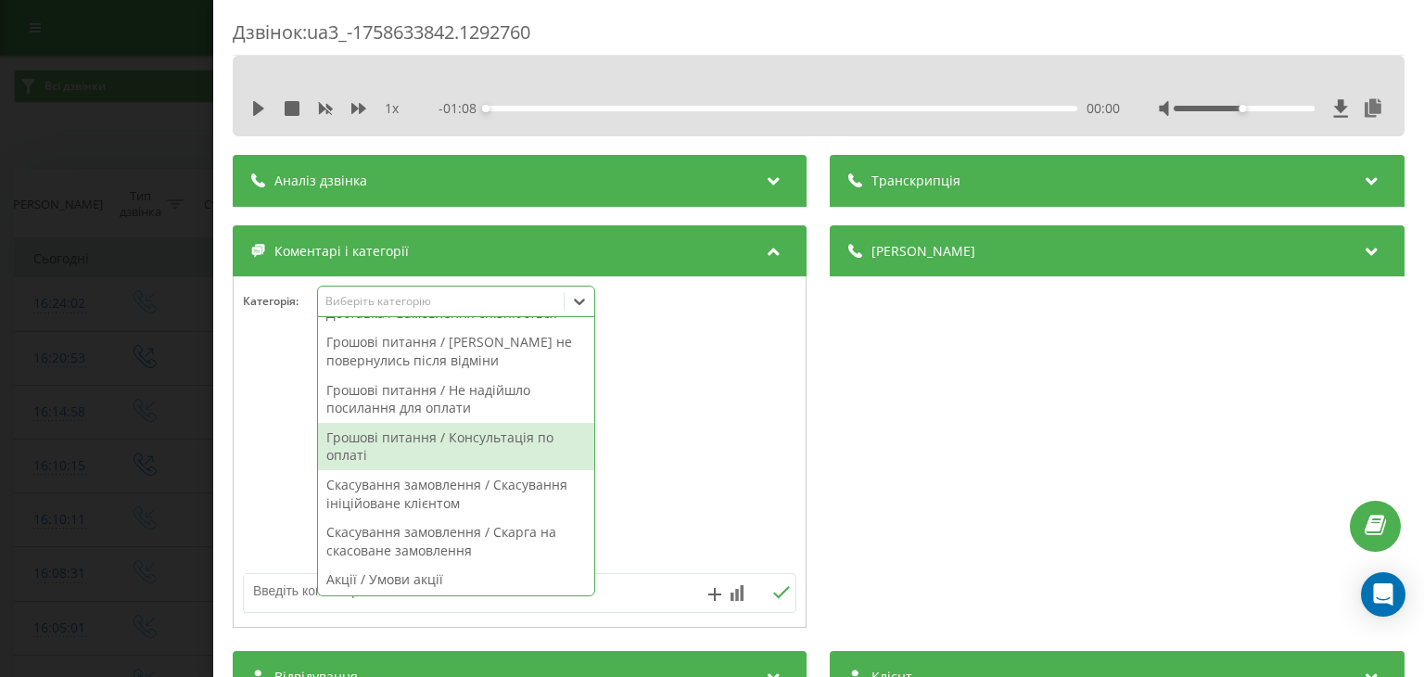
click at [523, 442] on div "Грошові питання / Консультація по оплаті" at bounding box center [456, 446] width 276 height 47
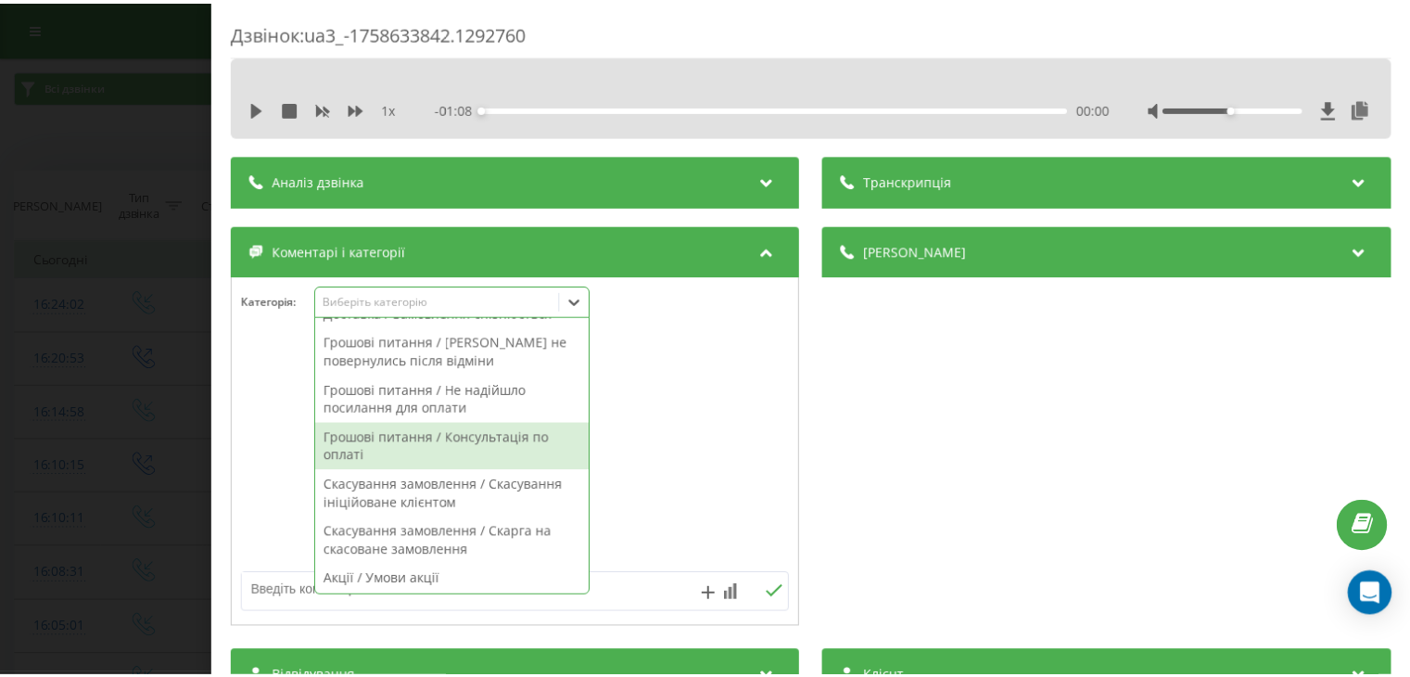
scroll to position [630, 0]
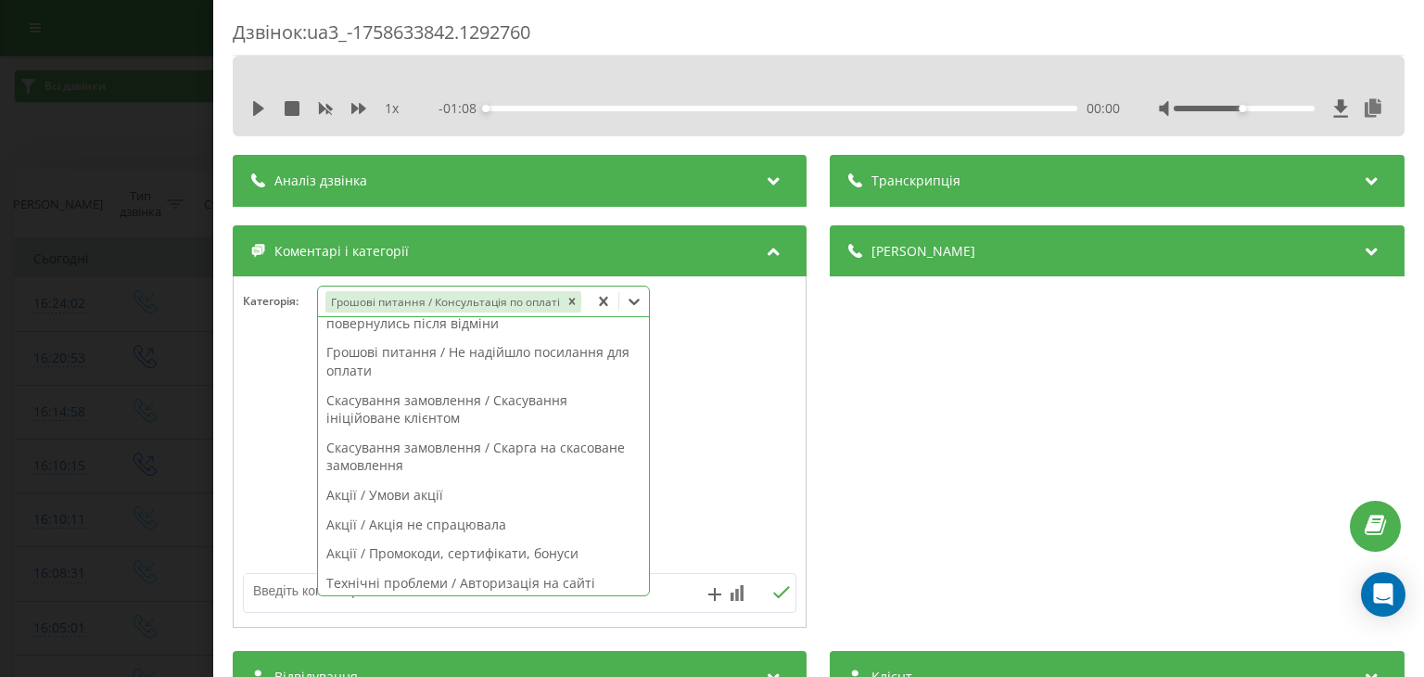
click at [662, 442] on div at bounding box center [520, 452] width 572 height 223
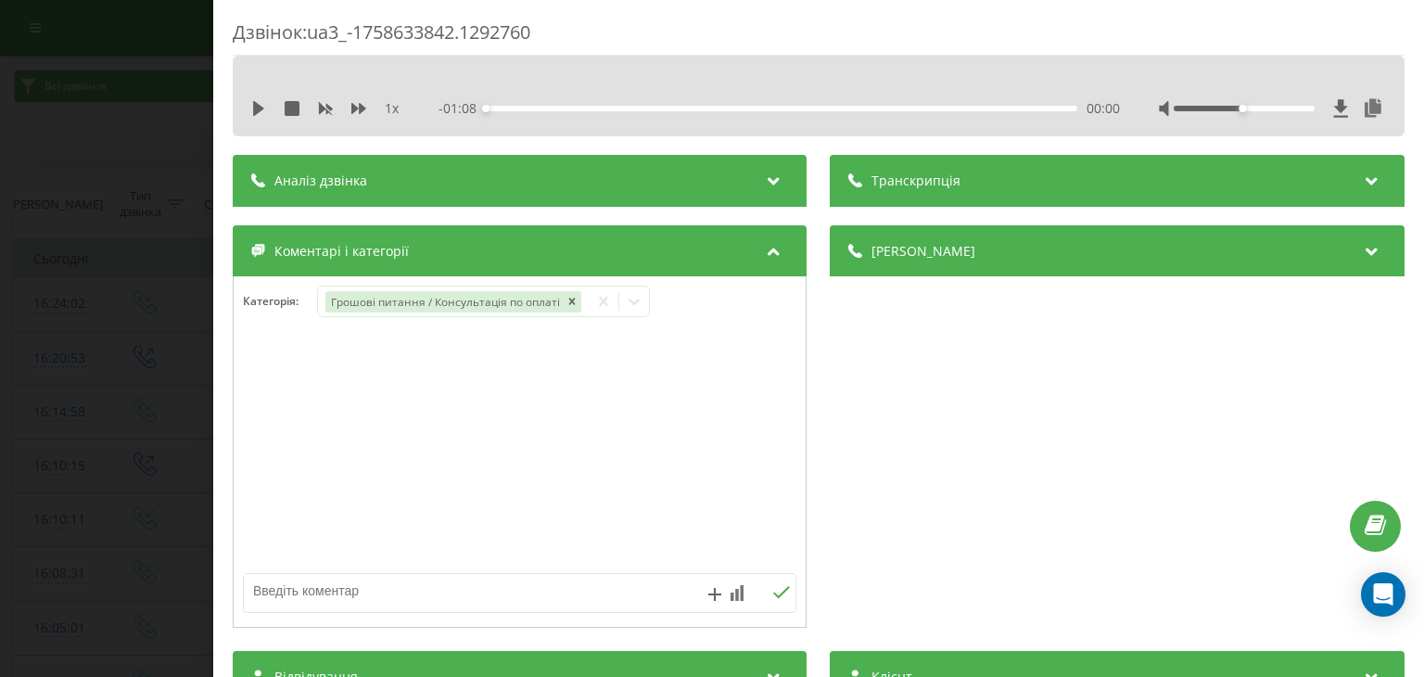
click at [496, 583] on textarea at bounding box center [464, 590] width 441 height 33
type textarea "питання щодо вартості доставки"
click at [774, 587] on icon at bounding box center [782, 592] width 18 height 13
click at [138, 236] on div "Дзвінок : ua3_-1758633842.1292760 1 x - 01:08 00:00 00:00 Транскрипція Для AI-а…" at bounding box center [712, 338] width 1424 height 677
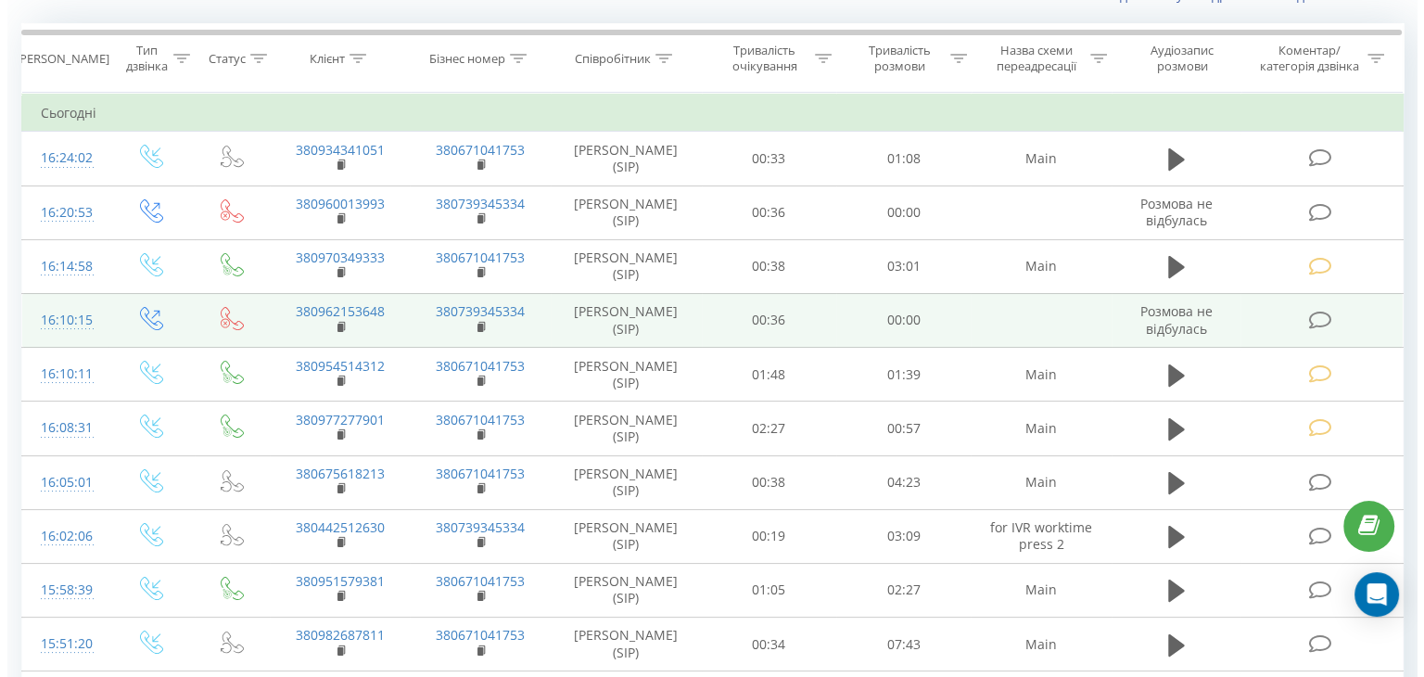
scroll to position [185, 0]
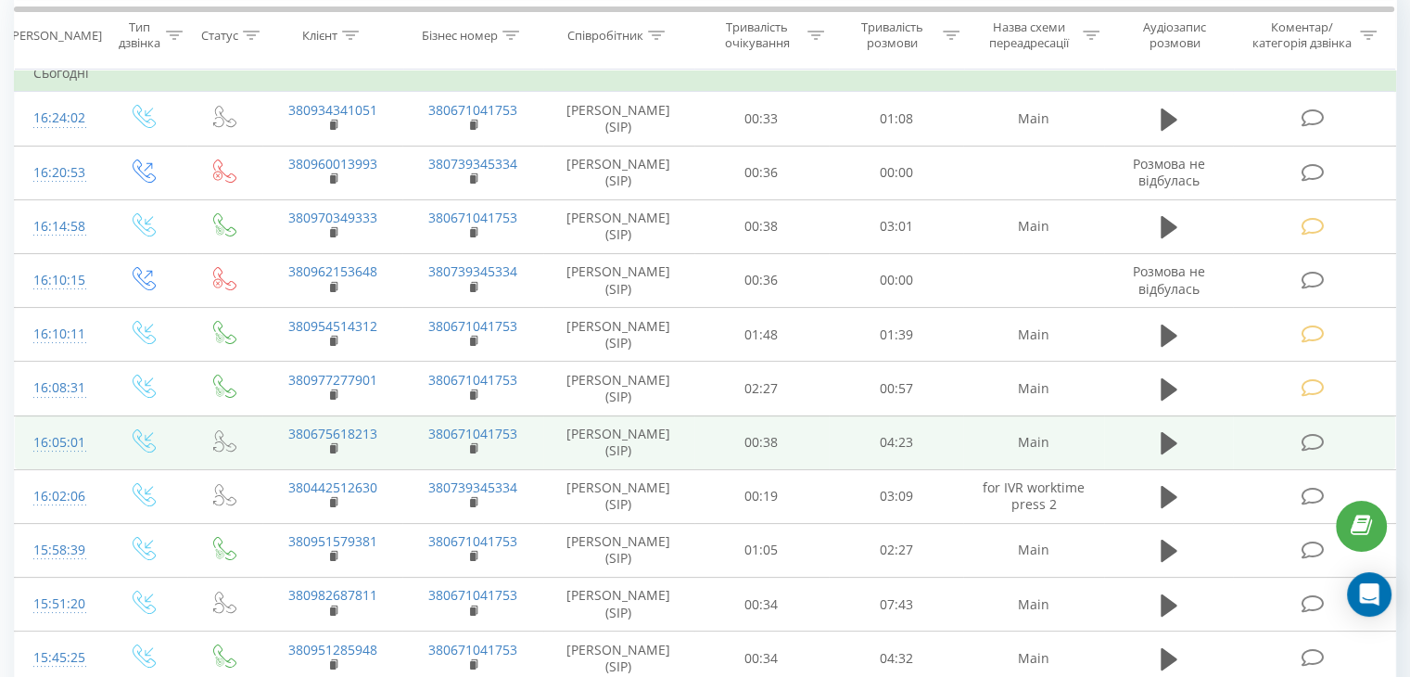
click at [1311, 438] on icon at bounding box center [1312, 442] width 23 height 19
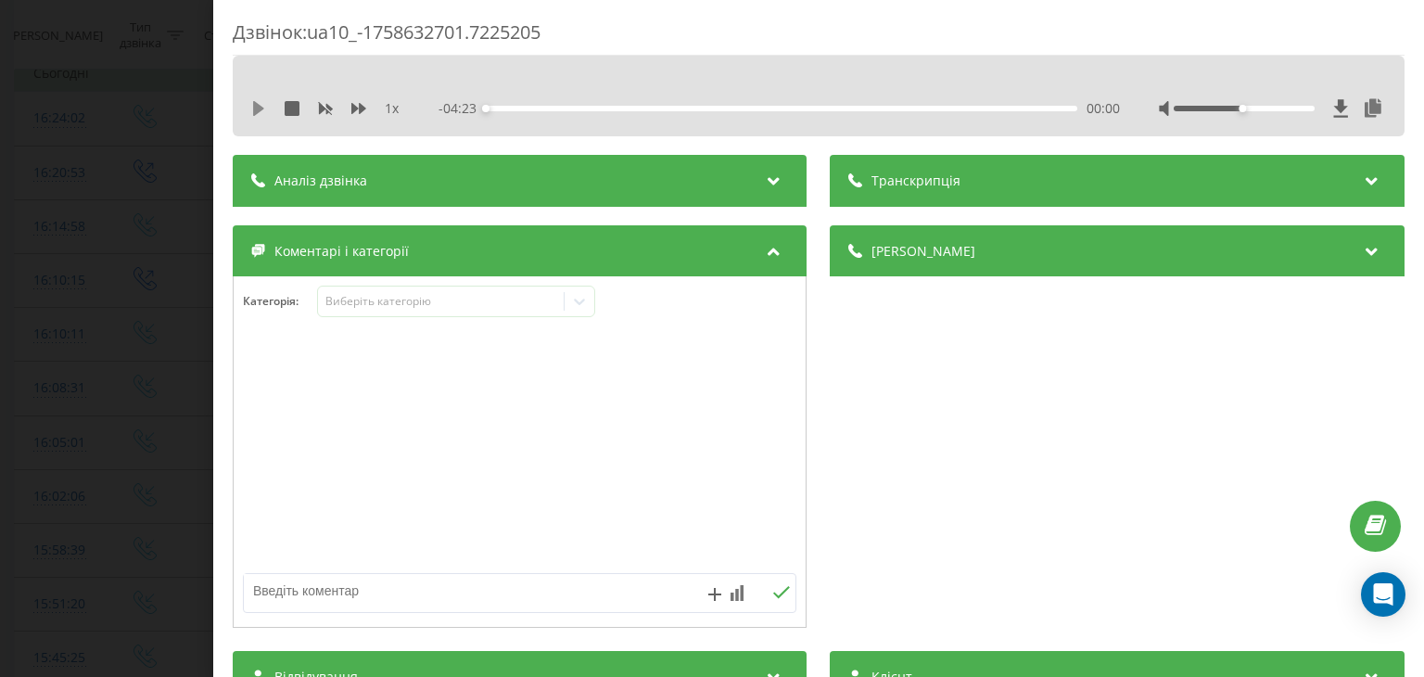
click at [260, 112] on icon at bounding box center [258, 108] width 15 height 15
drag, startPoint x: 475, startPoint y: 304, endPoint x: 475, endPoint y: 294, distance: 10.2
click at [475, 305] on div "Виберіть категорію" at bounding box center [441, 301] width 232 height 15
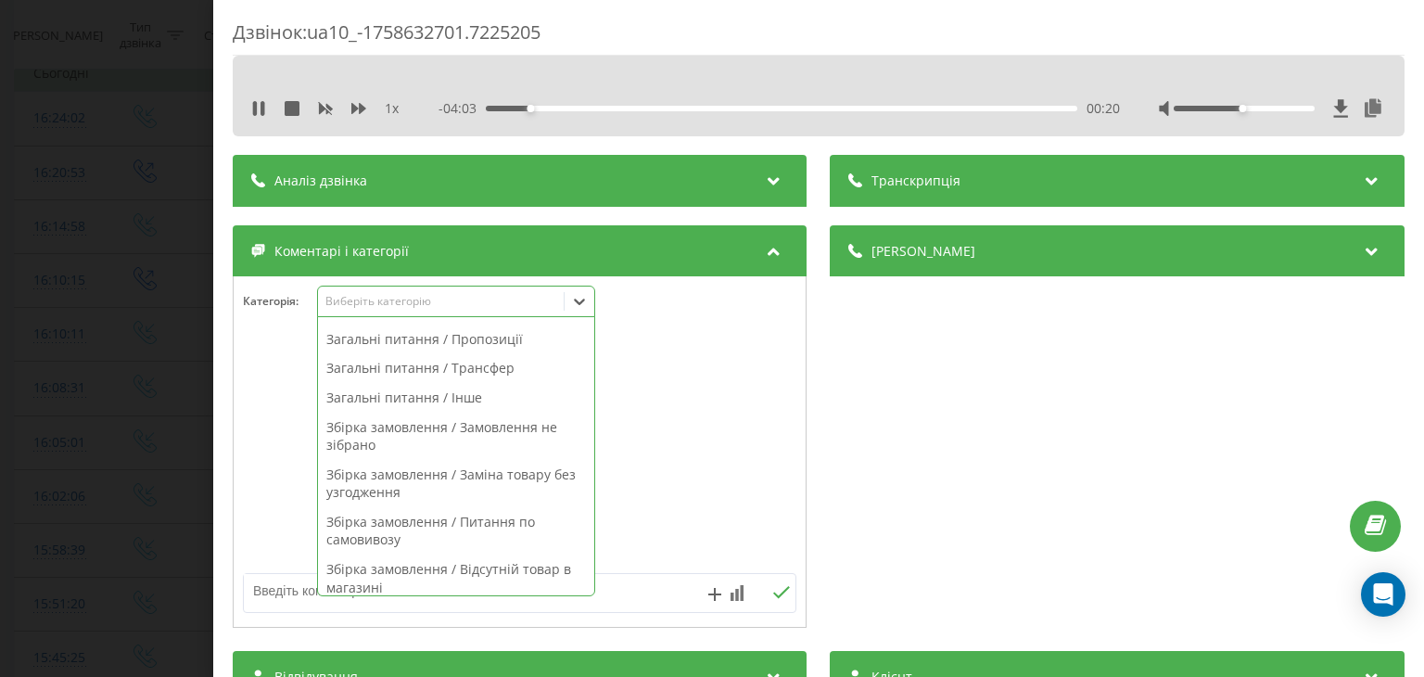
scroll to position [278, 0]
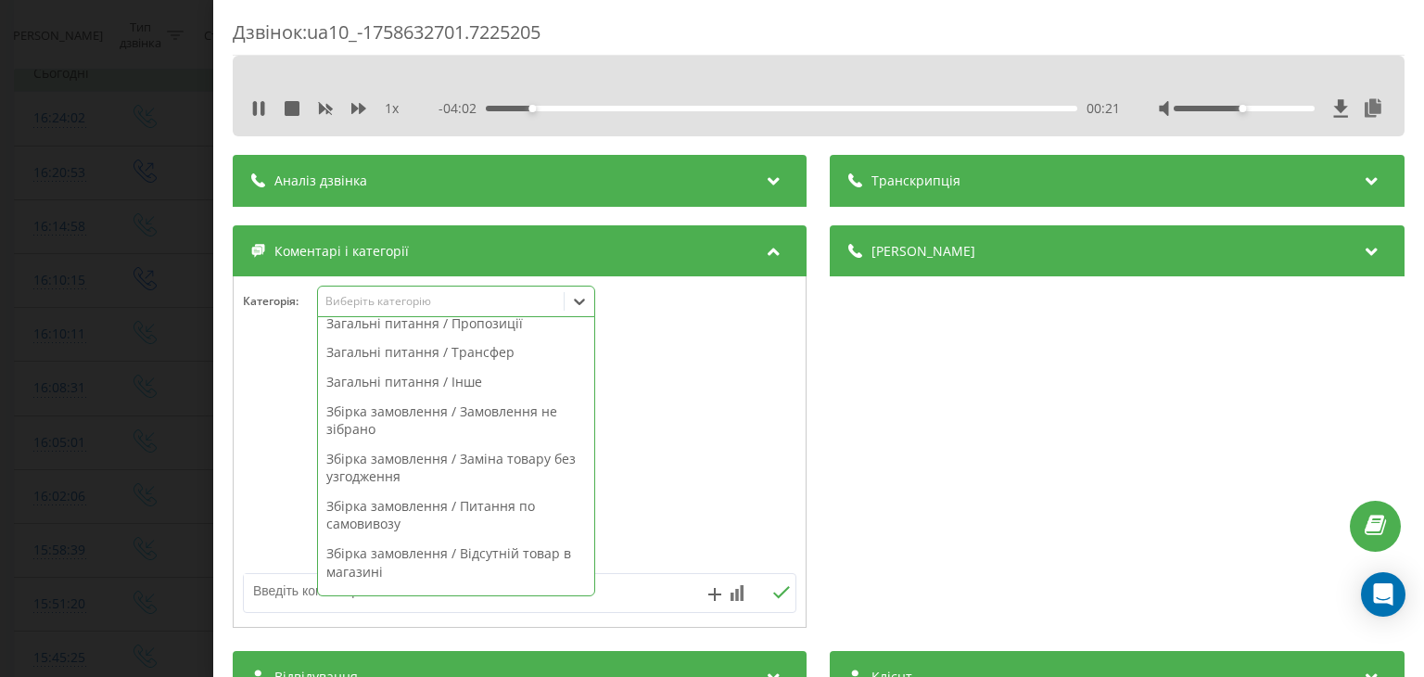
click at [471, 431] on div "Збірка замовлення / Замовлення не зібрано" at bounding box center [456, 420] width 276 height 47
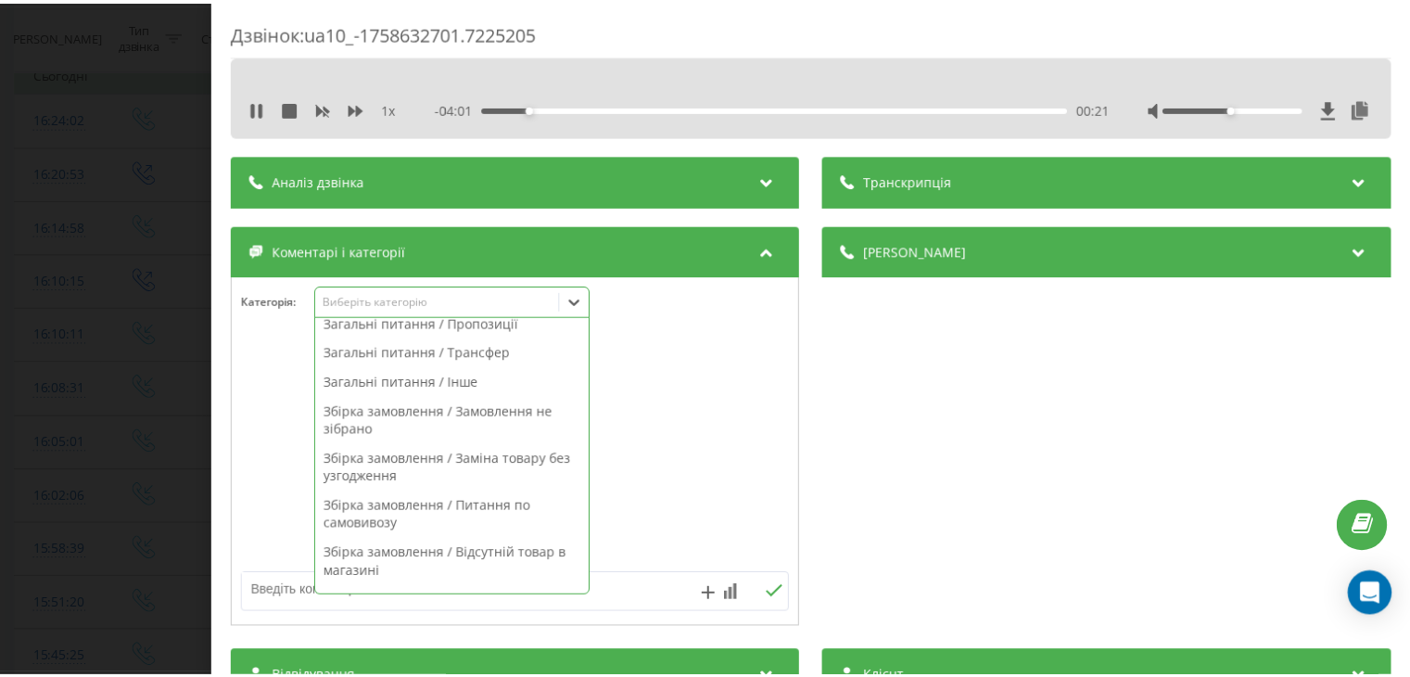
scroll to position [241, 0]
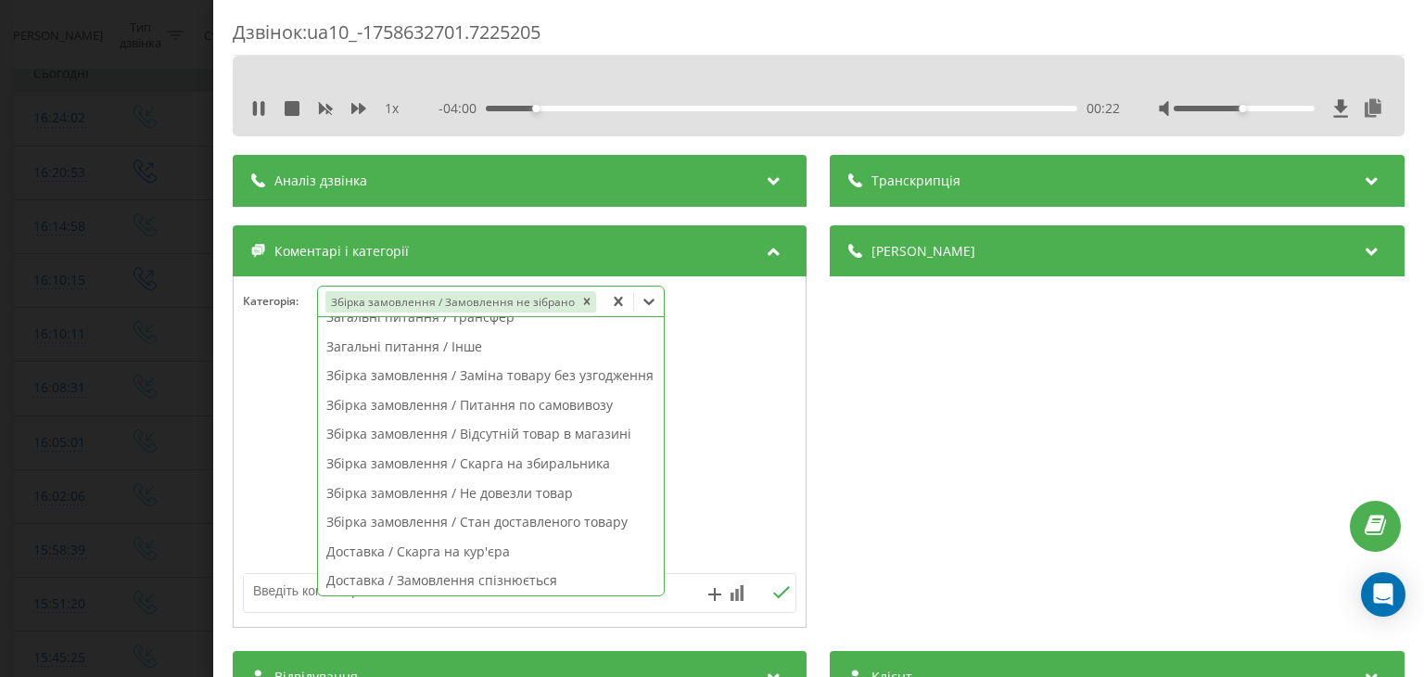
click at [701, 410] on div at bounding box center [520, 452] width 572 height 223
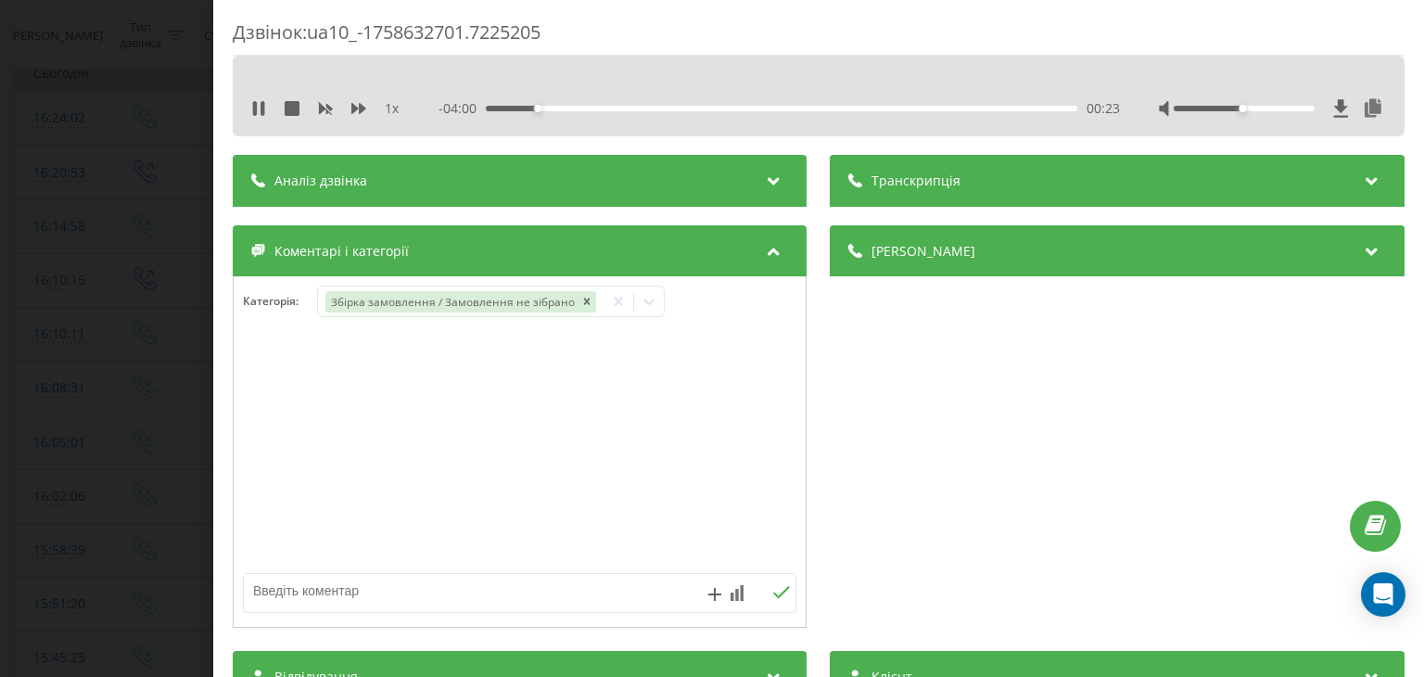
click at [291, 101] on icon at bounding box center [292, 108] width 15 height 15
click at [378, 594] on textarea at bounding box center [464, 590] width 441 height 33
type textarea "не зібраний самовивоз"
click at [775, 593] on icon at bounding box center [782, 592] width 17 height 12
click at [164, 308] on div "Дзвінок : ua10_-1758632701.7225205 1 x - 04:23 00:00 00:00 Транскрипція Для AI-…" at bounding box center [712, 338] width 1424 height 677
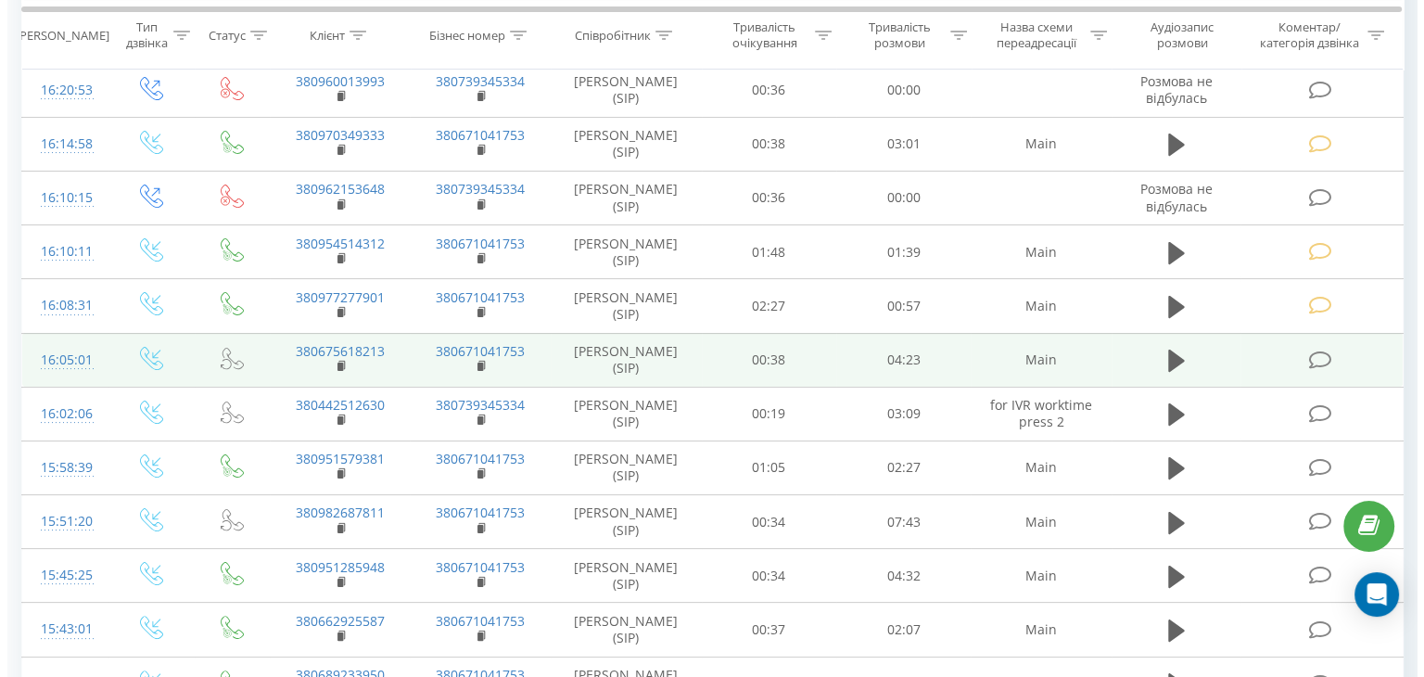
scroll to position [278, 0]
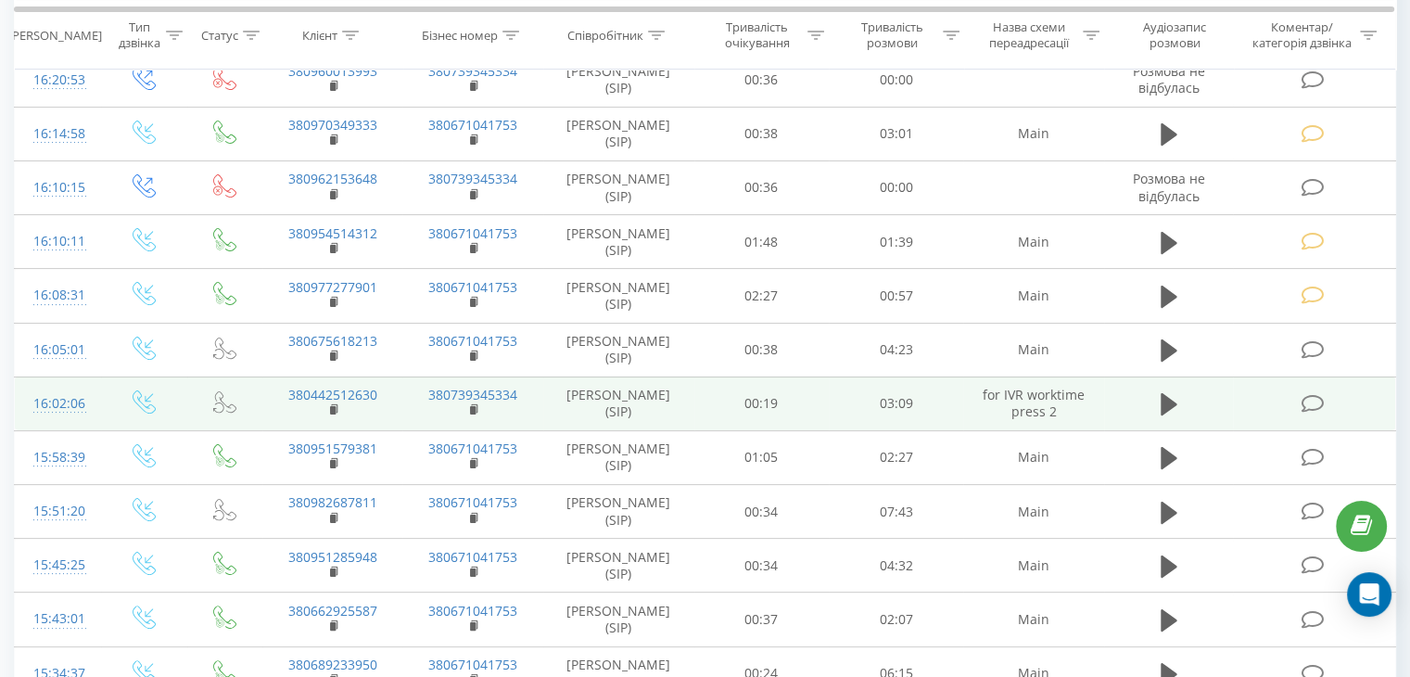
click at [1320, 399] on icon at bounding box center [1312, 403] width 23 height 19
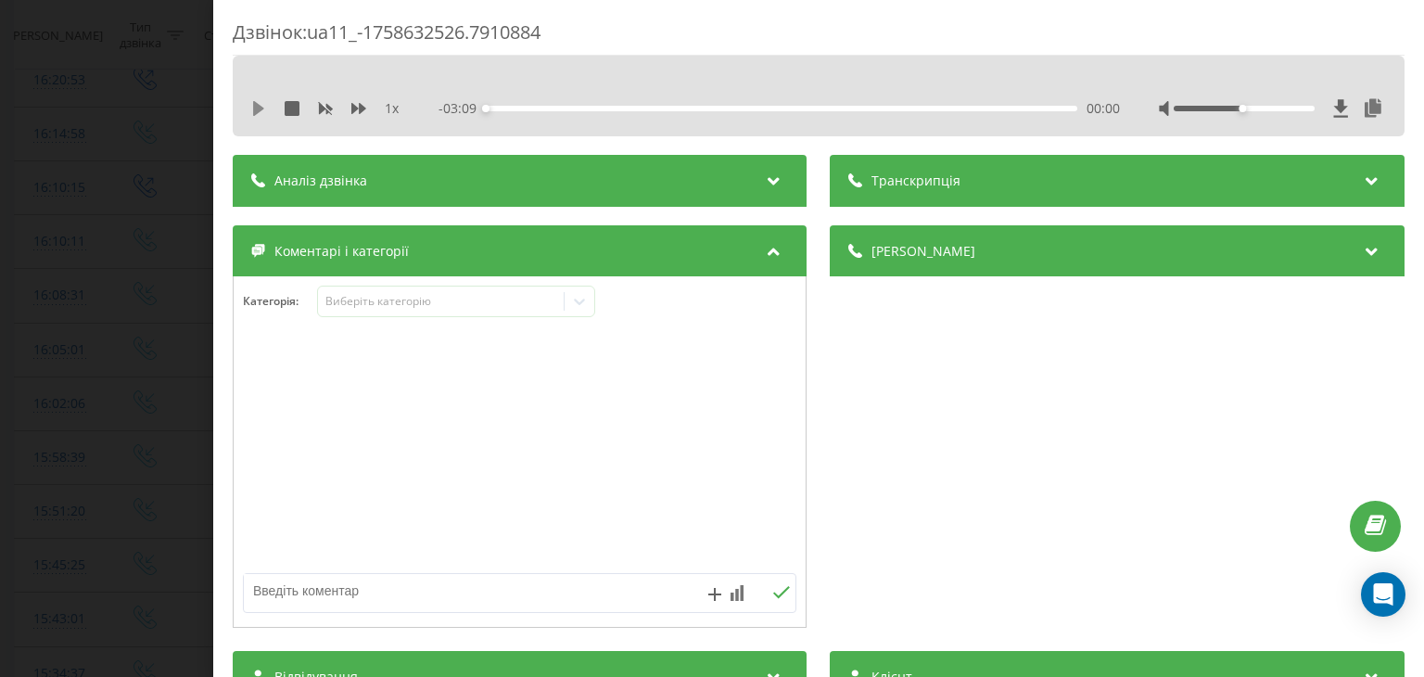
click at [260, 108] on icon at bounding box center [258, 108] width 11 height 15
click at [393, 311] on div "Виберіть категорію" at bounding box center [456, 302] width 278 height 32
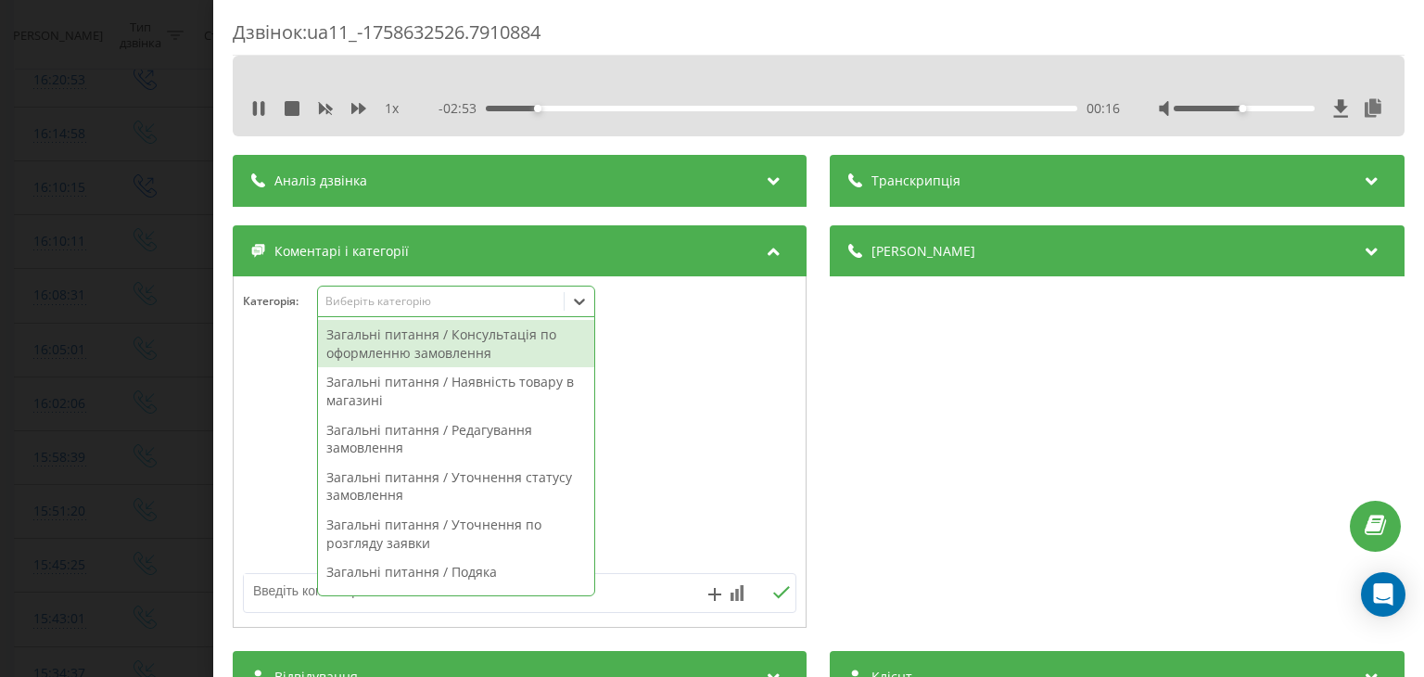
click at [375, 494] on div "Загальні питання / Уточнення статусу замовлення" at bounding box center [456, 486] width 276 height 47
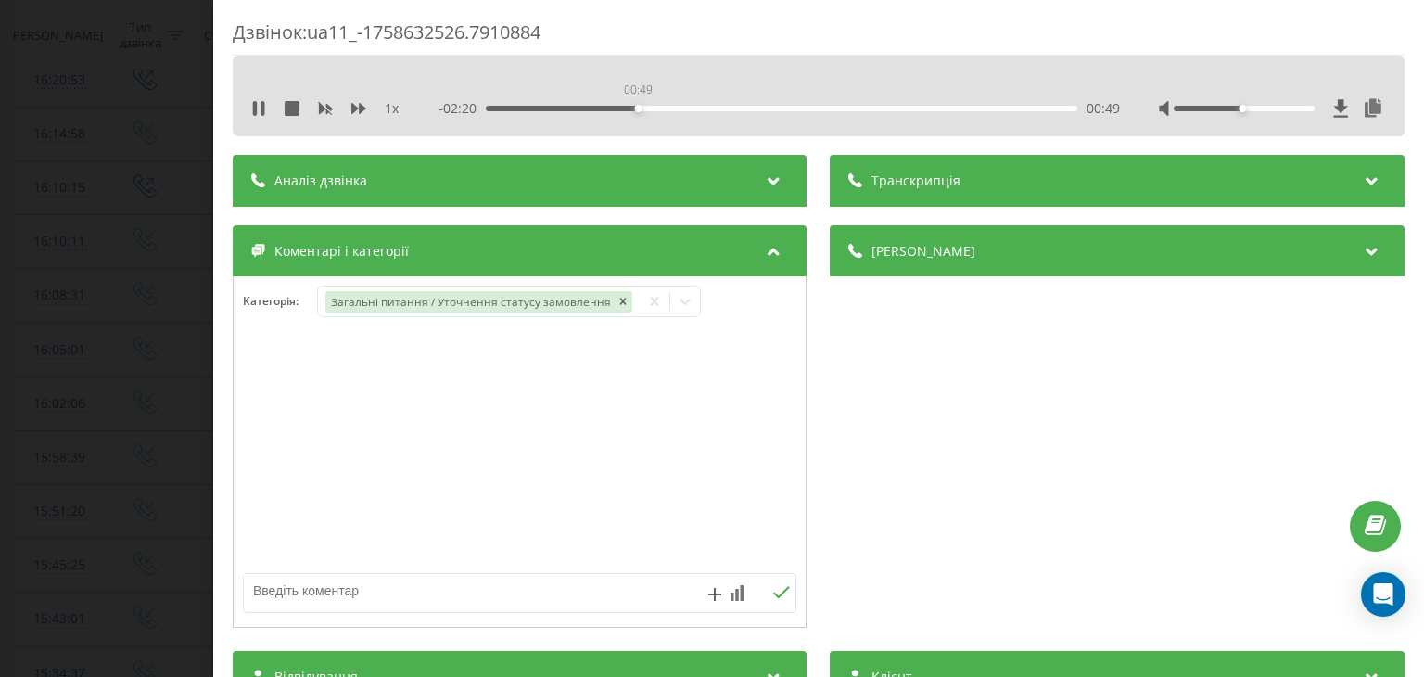
drag, startPoint x: 590, startPoint y: 109, endPoint x: 637, endPoint y: 106, distance: 47.4
click at [637, 106] on div "00:49" at bounding box center [782, 109] width 591 height 6
drag, startPoint x: 664, startPoint y: 105, endPoint x: 705, endPoint y: 106, distance: 40.8
click at [705, 106] on div "- 02:19 00:50 00:50" at bounding box center [779, 108] width 681 height 19
click at [736, 107] on div "00:50" at bounding box center [782, 109] width 591 height 6
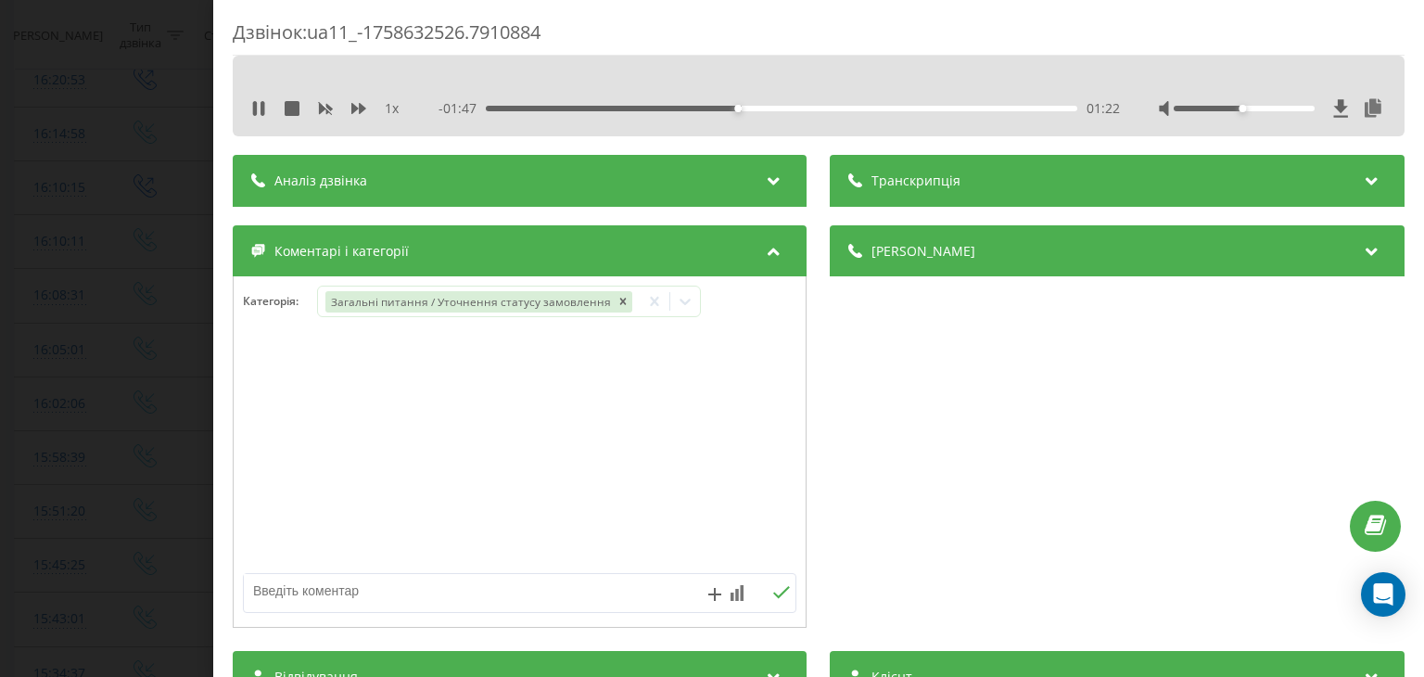
click at [760, 107] on div "01:22" at bounding box center [782, 109] width 591 height 6
click at [797, 106] on div "01:30" at bounding box center [782, 109] width 591 height 6
click at [831, 106] on div "01:42" at bounding box center [782, 109] width 591 height 6
click at [861, 107] on div "02:02" at bounding box center [782, 109] width 591 height 6
click at [909, 112] on div "- 01:06 02:03 02:03" at bounding box center [779, 108] width 681 height 19
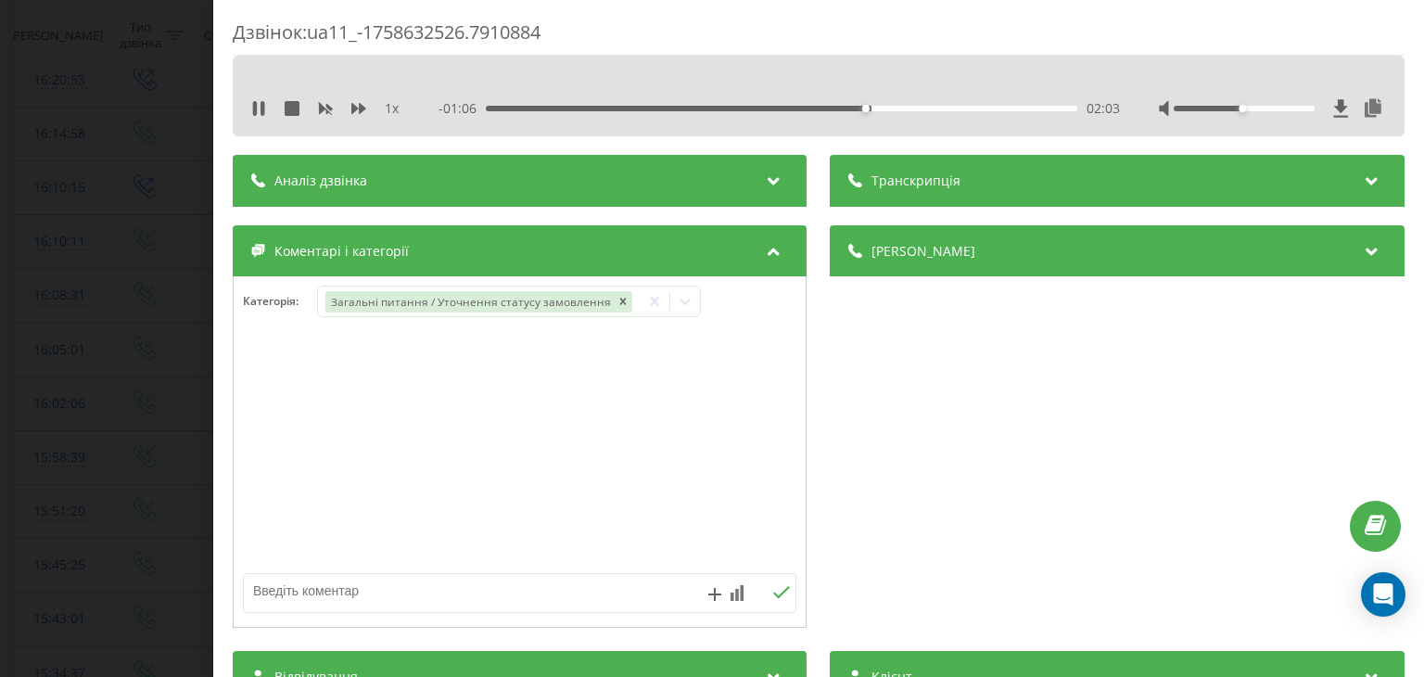
click at [918, 106] on div "02:03" at bounding box center [782, 109] width 591 height 6
click at [690, 307] on div at bounding box center [685, 301] width 30 height 30
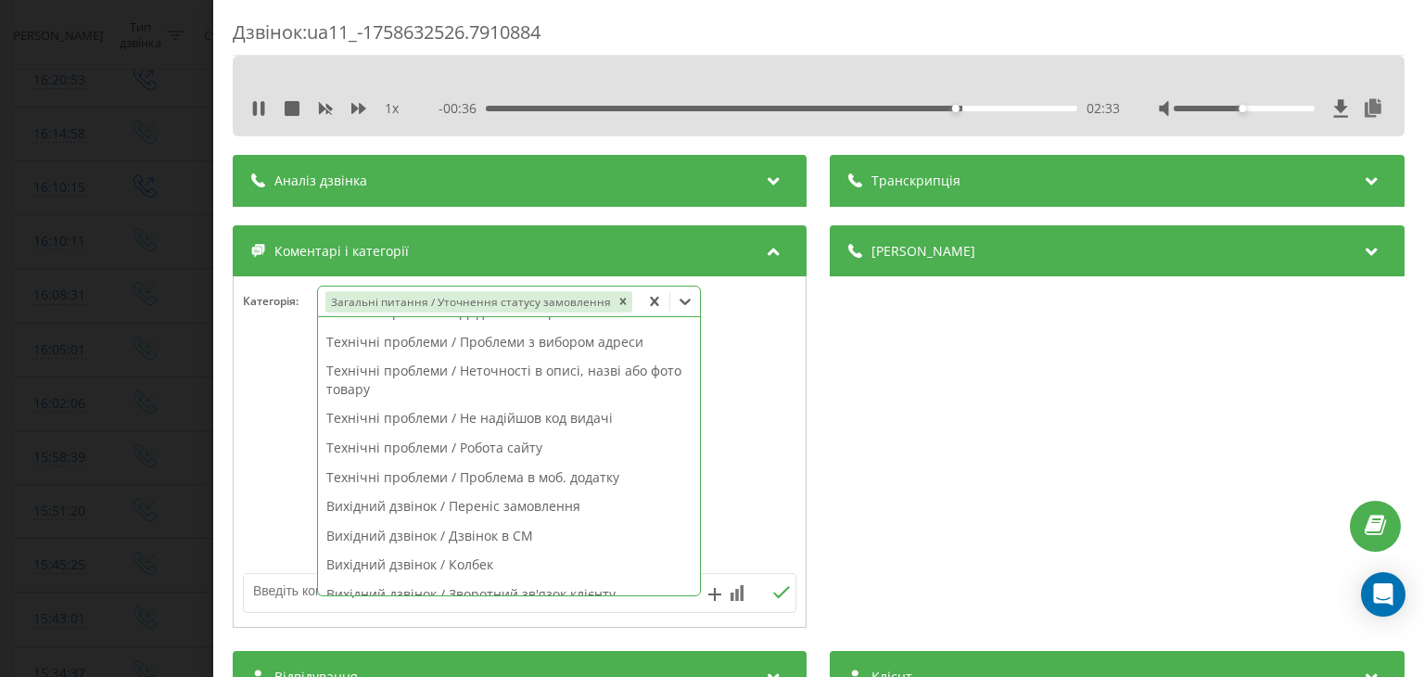
scroll to position [890, 0]
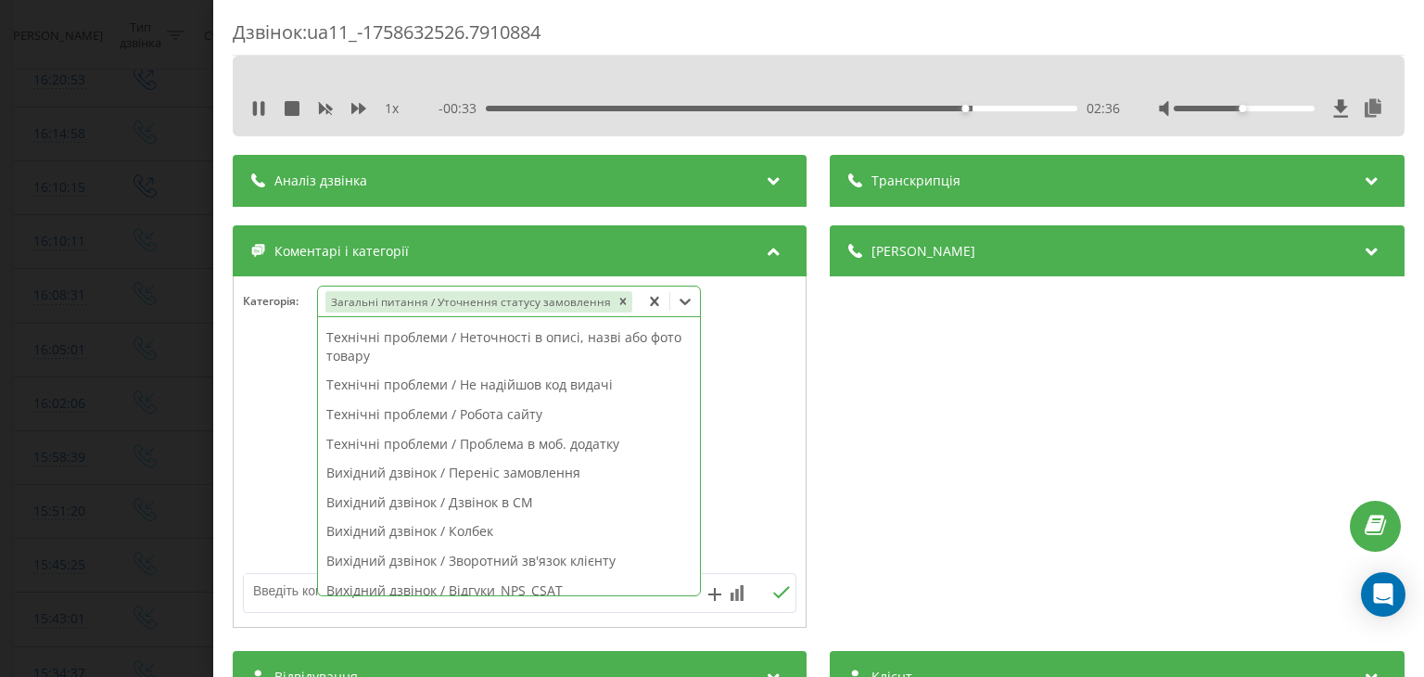
click at [731, 461] on div at bounding box center [520, 452] width 572 height 223
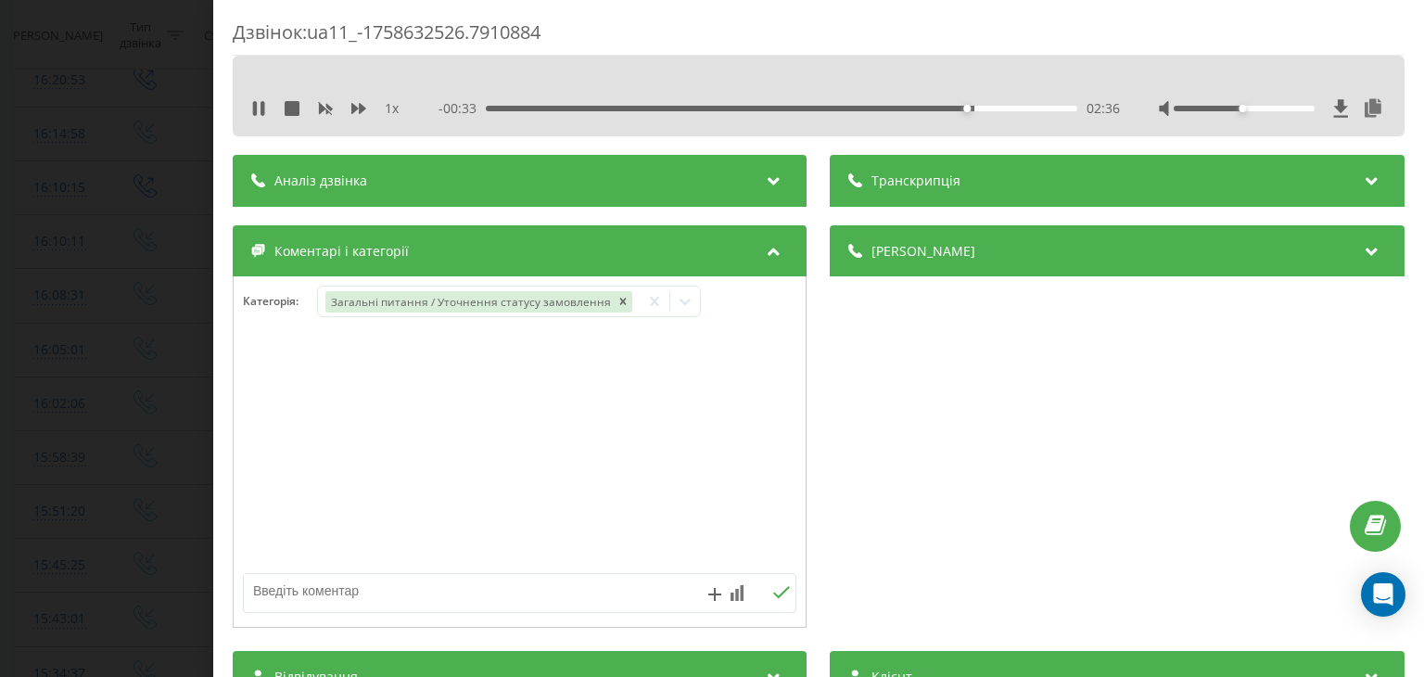
click at [482, 581] on textarea at bounding box center [464, 590] width 441 height 33
type textarea "уточнення щодо перенесення"
click at [774, 590] on icon at bounding box center [782, 592] width 18 height 13
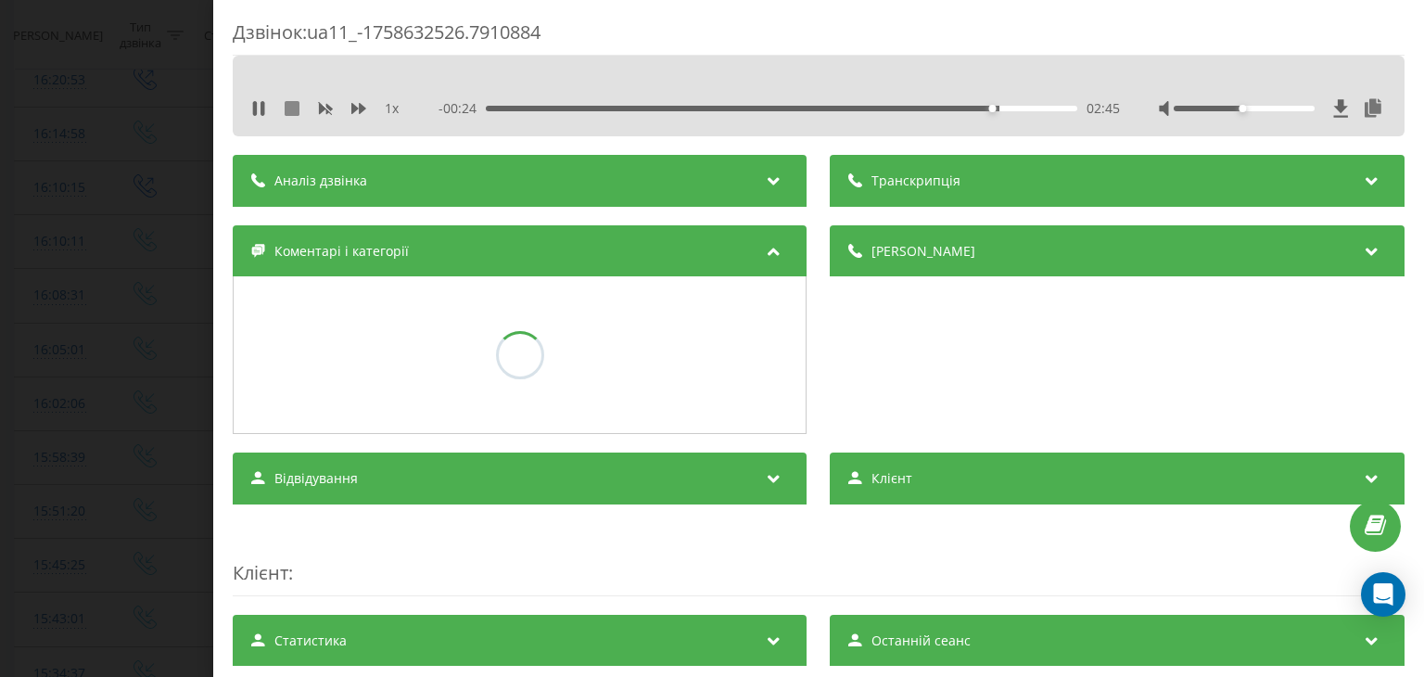
click at [296, 103] on icon at bounding box center [292, 108] width 15 height 15
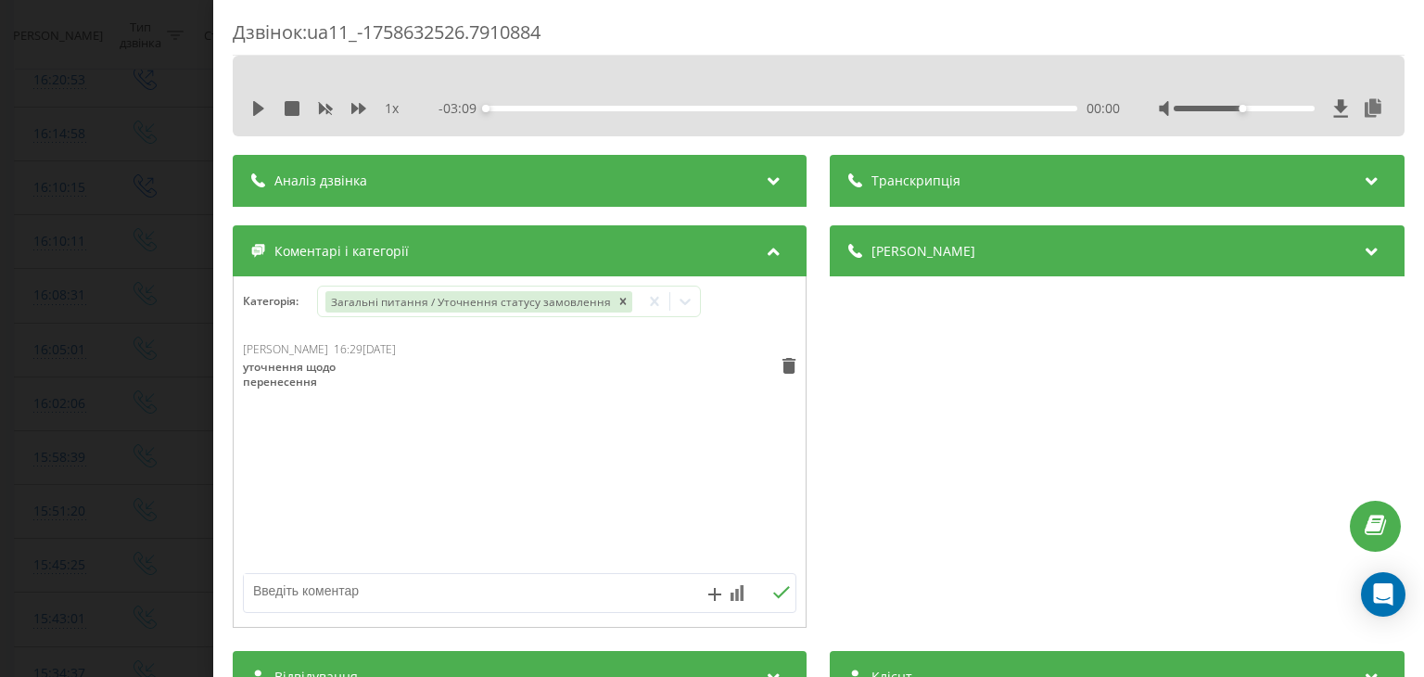
click at [162, 108] on div "Дзвінок : ua11_-1758632526.7910884 1 x - 03:09 00:00 00:00 Транскрипція Для AI-…" at bounding box center [712, 338] width 1424 height 677
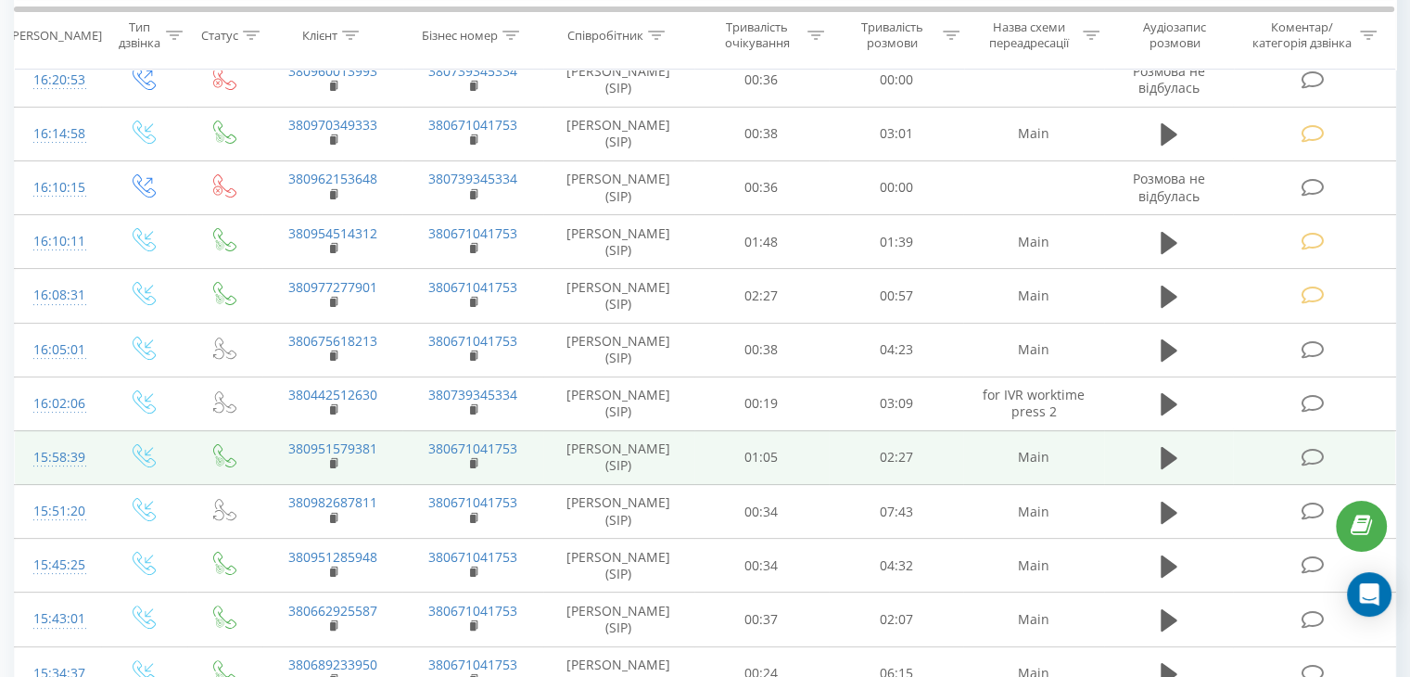
click at [1316, 454] on icon at bounding box center [1312, 457] width 23 height 19
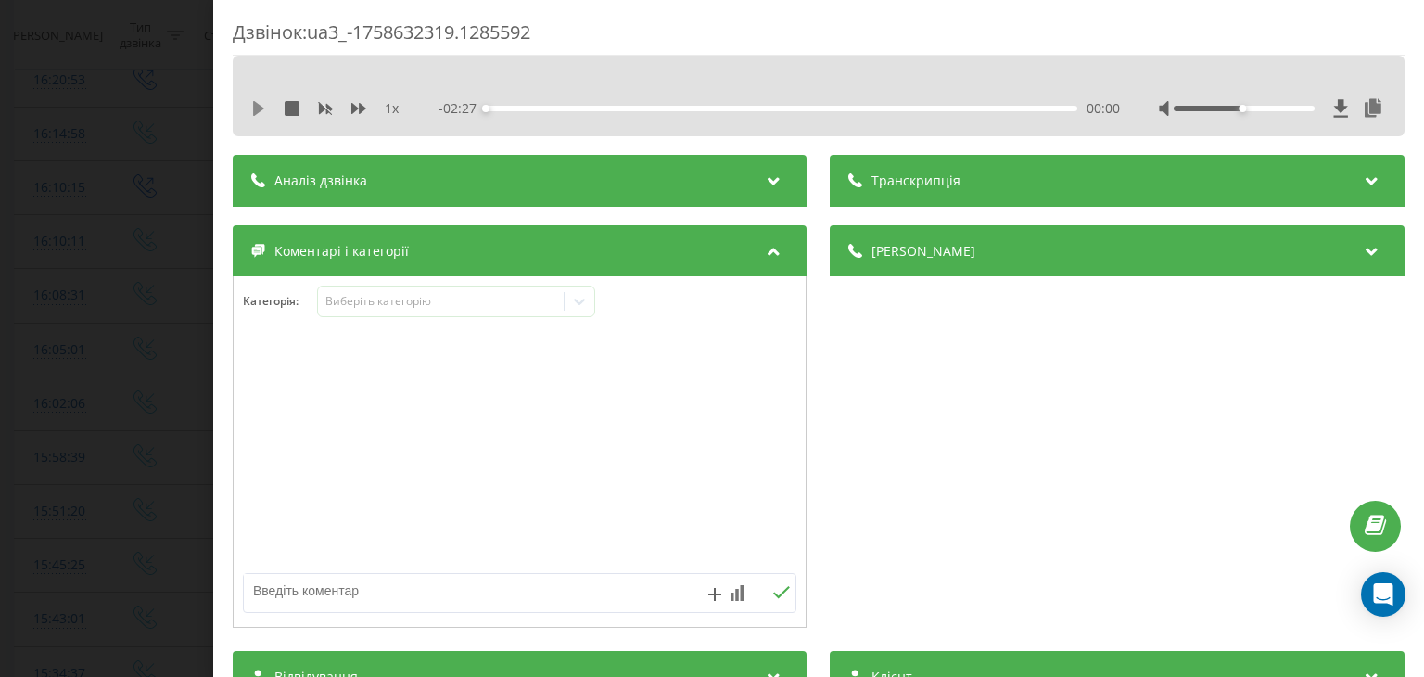
click at [253, 106] on icon at bounding box center [258, 108] width 11 height 15
click at [428, 305] on div "Виберіть категорію" at bounding box center [441, 301] width 232 height 15
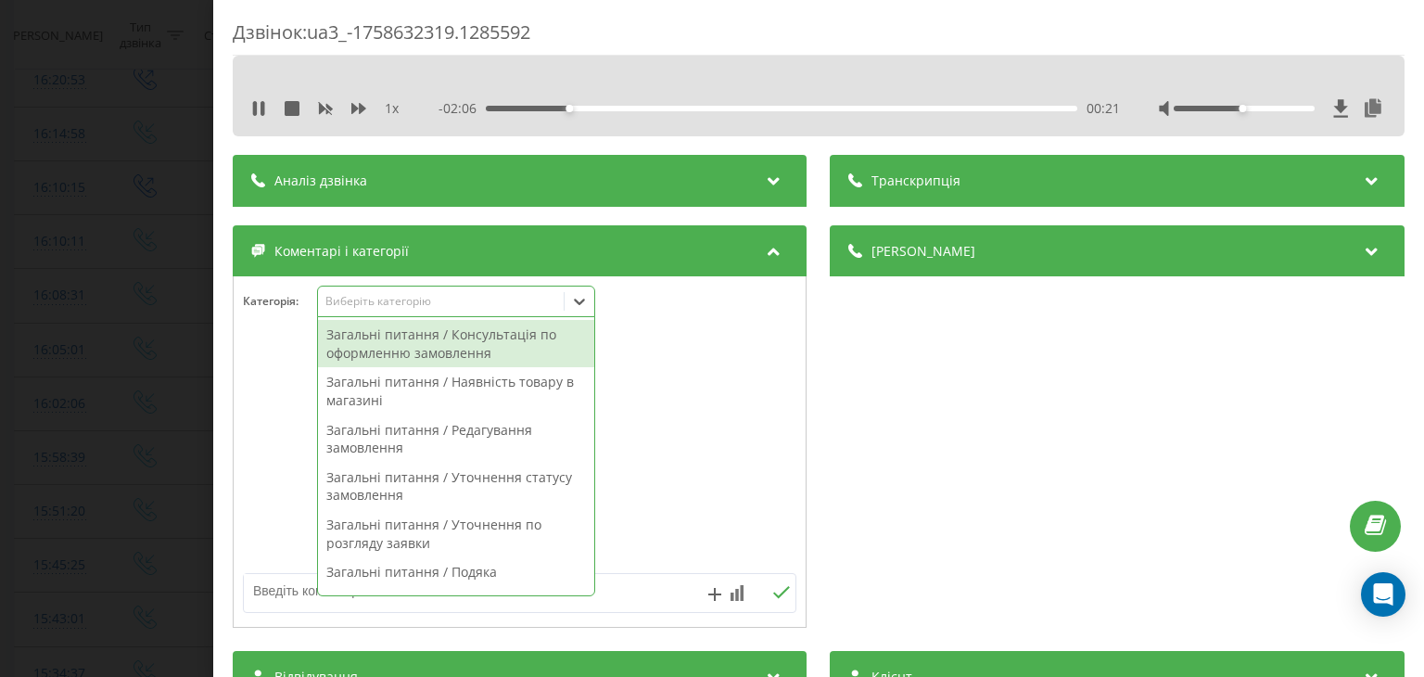
click at [534, 348] on div "Загальні питання / Консультація по оформленню замовлення" at bounding box center [456, 343] width 276 height 47
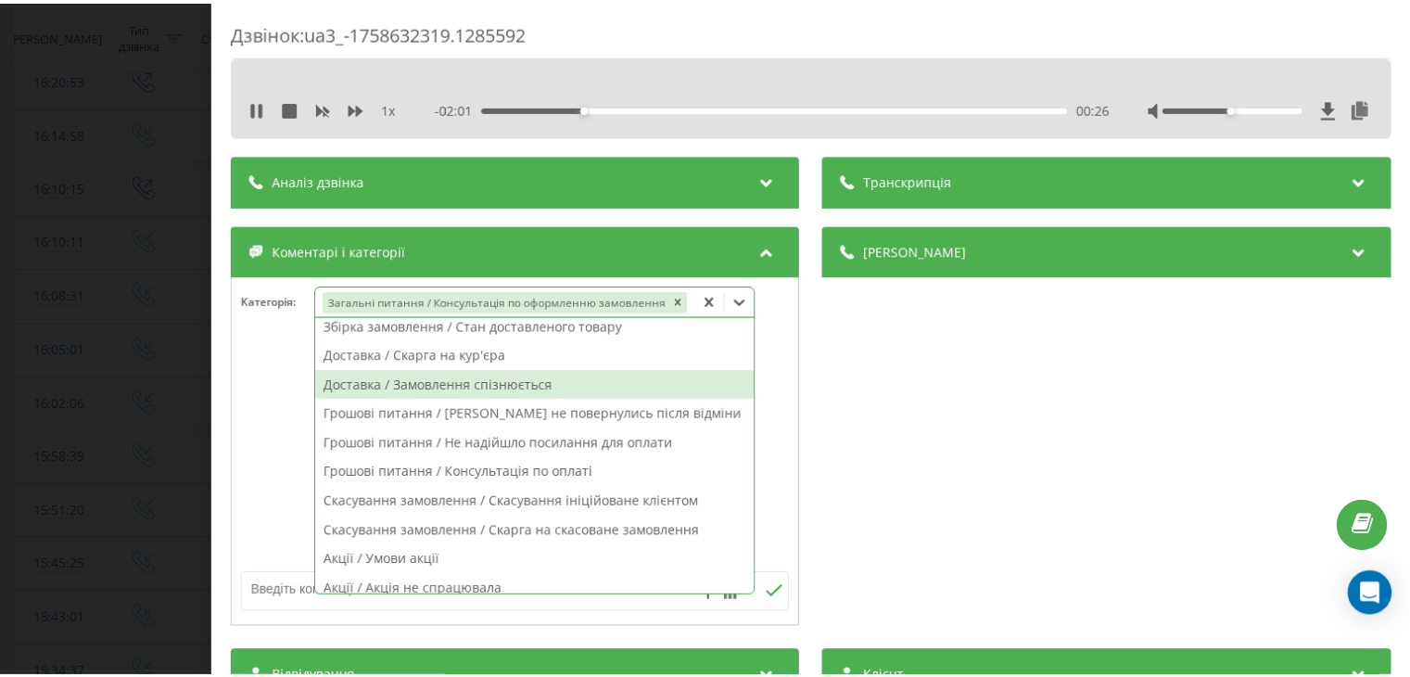
scroll to position [464, 0]
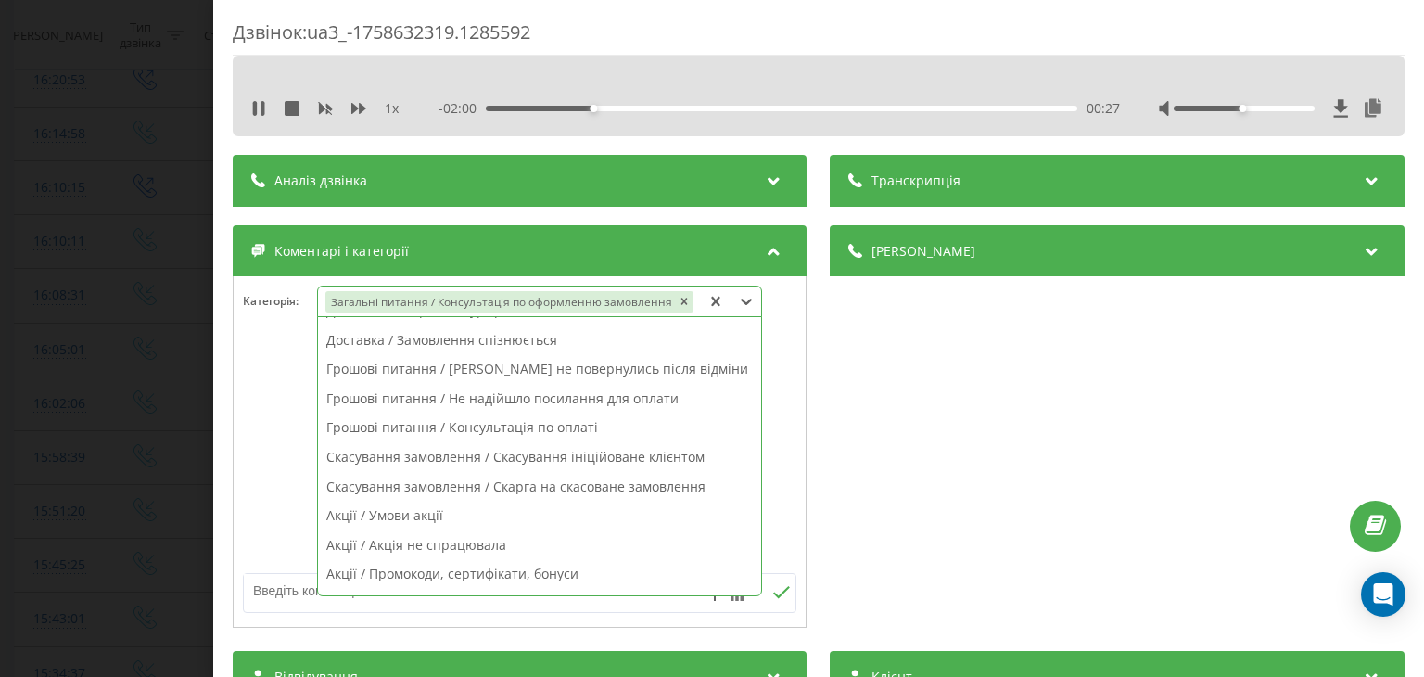
click at [612, 453] on div "Скасування замовлення / Скасування ініційоване клієнтом" at bounding box center [539, 457] width 443 height 30
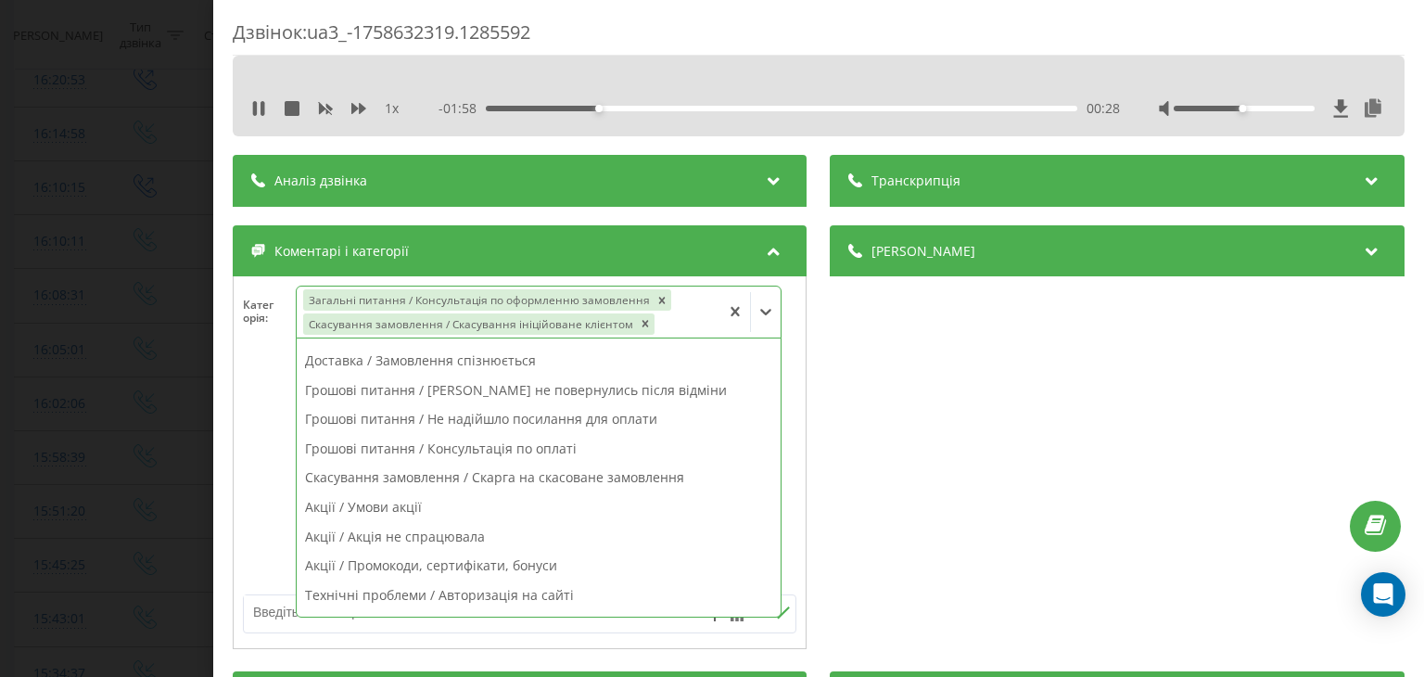
click at [280, 606] on textarea at bounding box center [464, 611] width 441 height 33
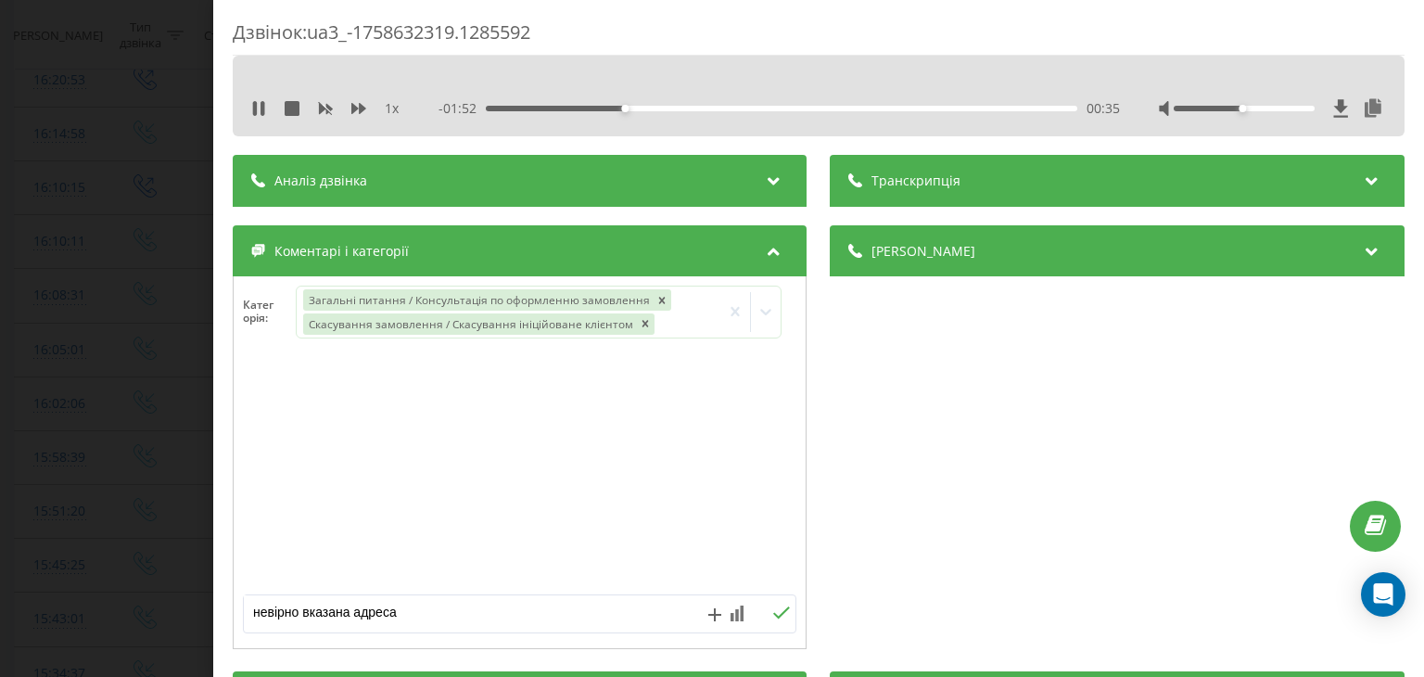
type textarea "невірно вказана адреса"
click at [773, 616] on icon at bounding box center [782, 612] width 18 height 13
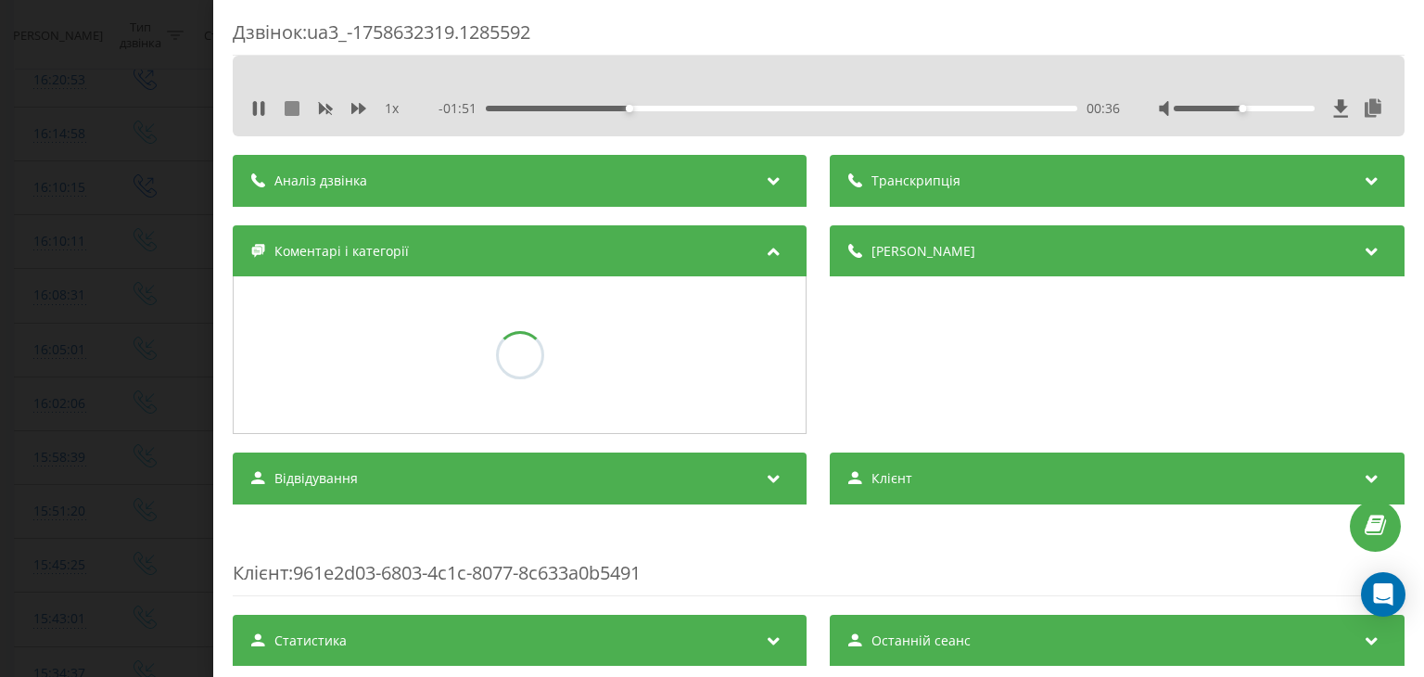
click at [292, 113] on icon at bounding box center [292, 108] width 15 height 15
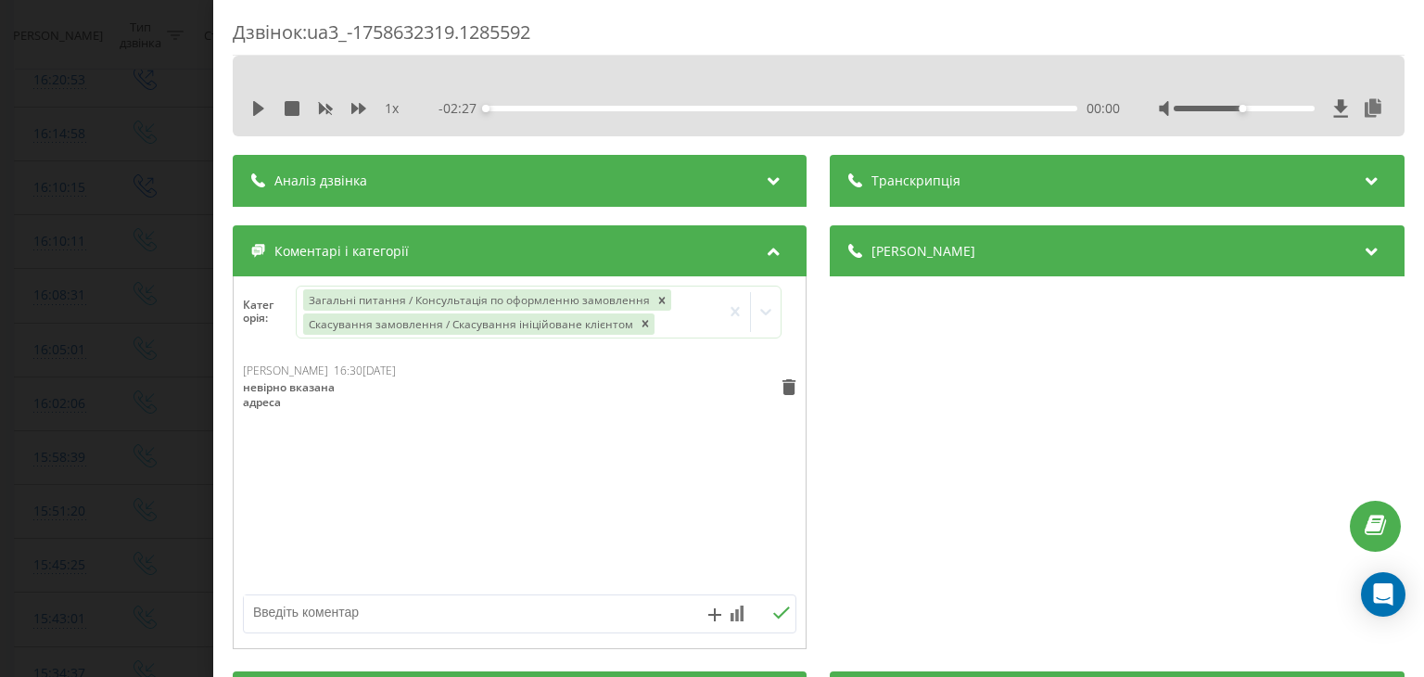
click at [157, 144] on div "Дзвінок : ua3_-1758632319.1285592 1 x - 02:27 00:00 00:00 Транскрипція Для AI-а…" at bounding box center [712, 338] width 1424 height 677
